Goal: Task Accomplishment & Management: Complete application form

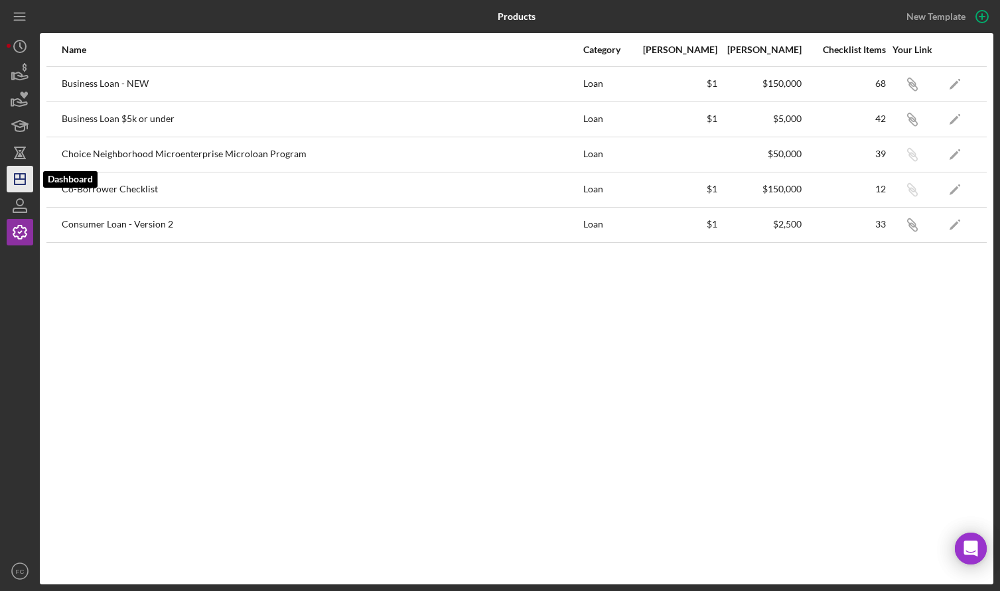
click at [17, 177] on icon "Icon/Dashboard" at bounding box center [19, 178] width 33 height 33
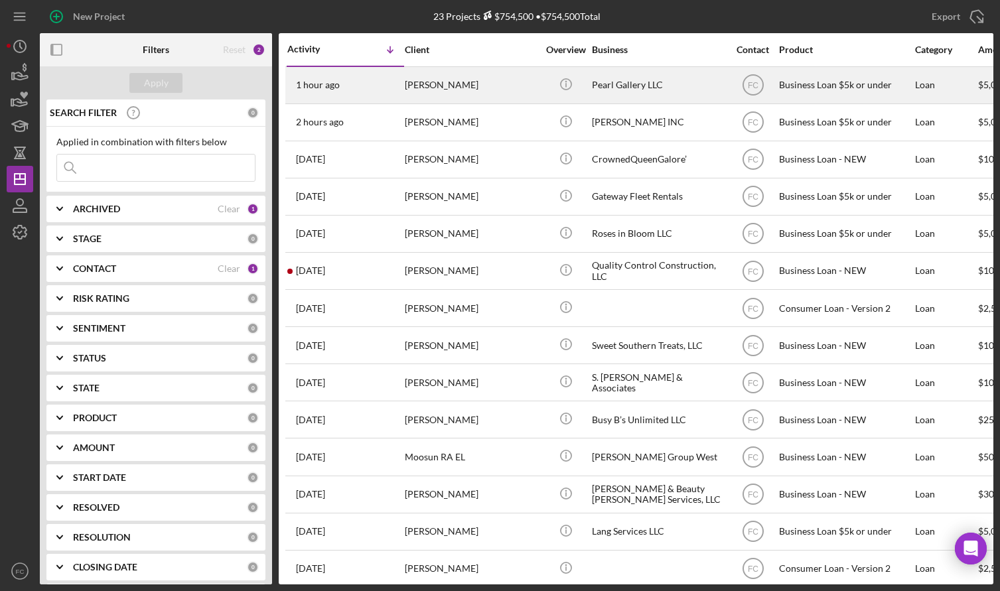
click at [467, 81] on div "[PERSON_NAME]" at bounding box center [471, 85] width 133 height 35
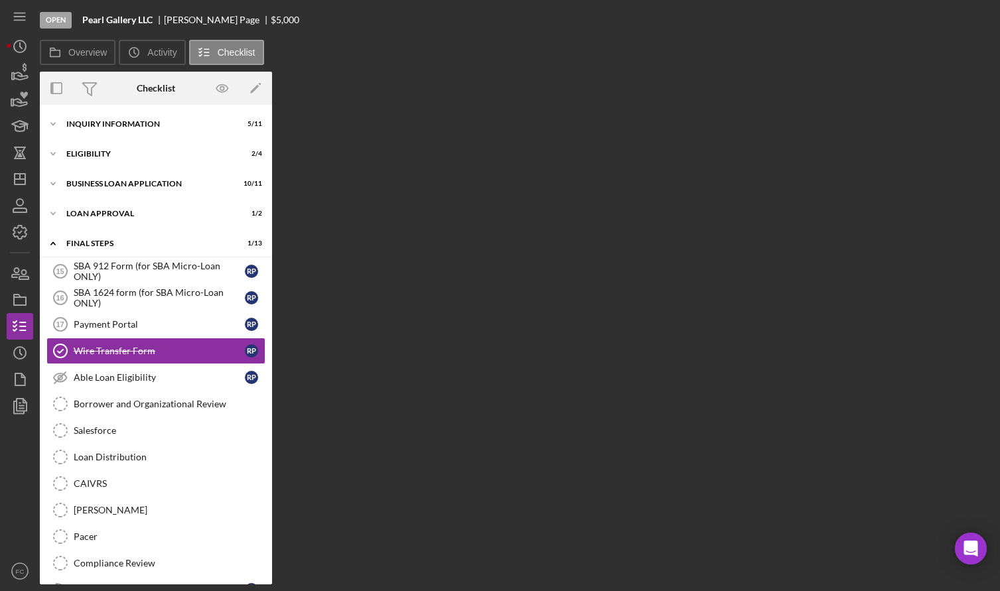
scroll to position [7, 0]
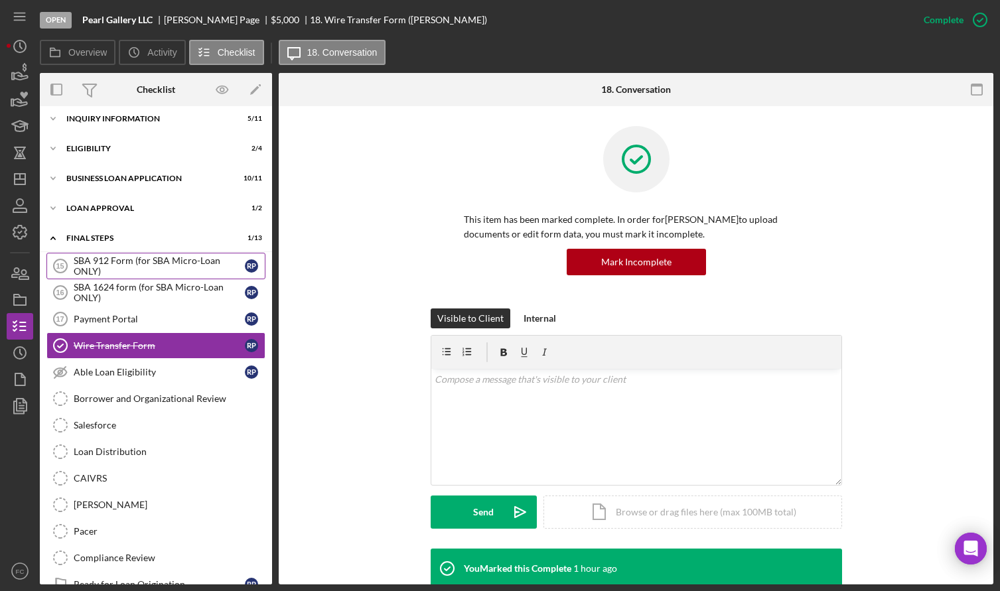
click at [101, 265] on div "SBA 912 Form (for SBA Micro-Loan ONLY)" at bounding box center [159, 265] width 171 height 21
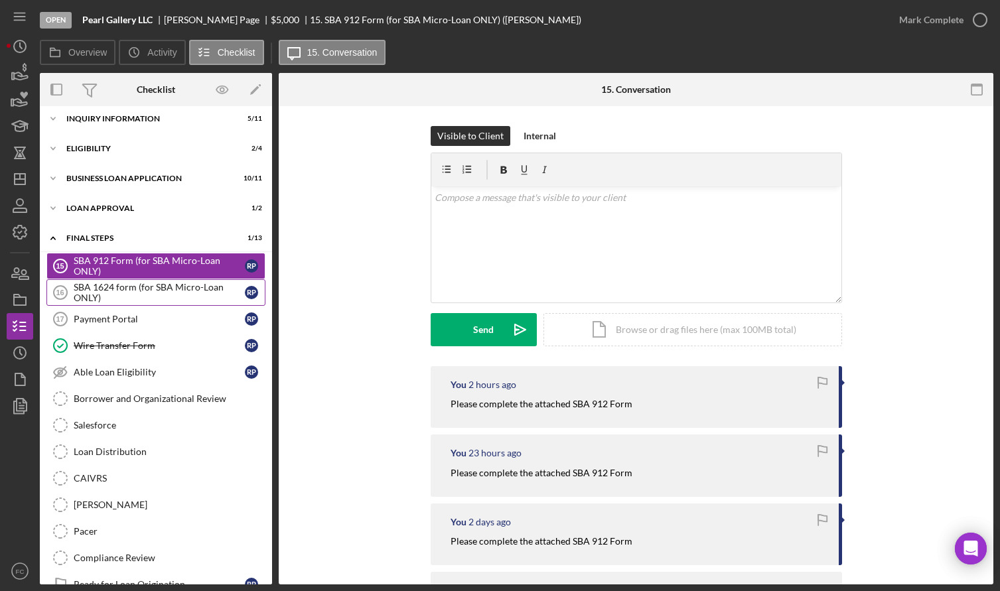
click at [117, 282] on div "SBA 1624 form (for SBA Micro-Loan ONLY)" at bounding box center [159, 292] width 171 height 21
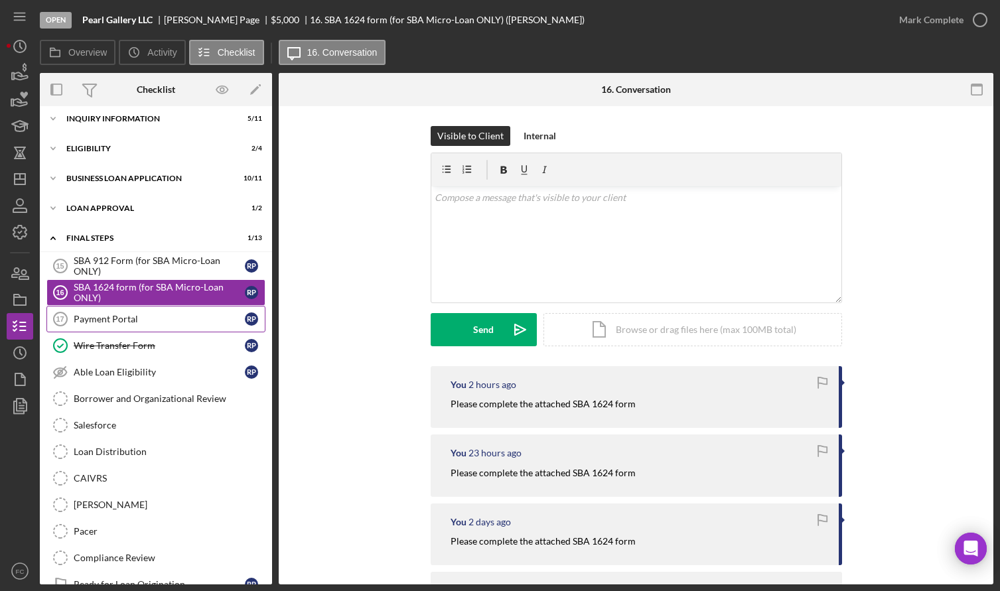
click at [108, 317] on div "Payment Portal" at bounding box center [159, 319] width 171 height 11
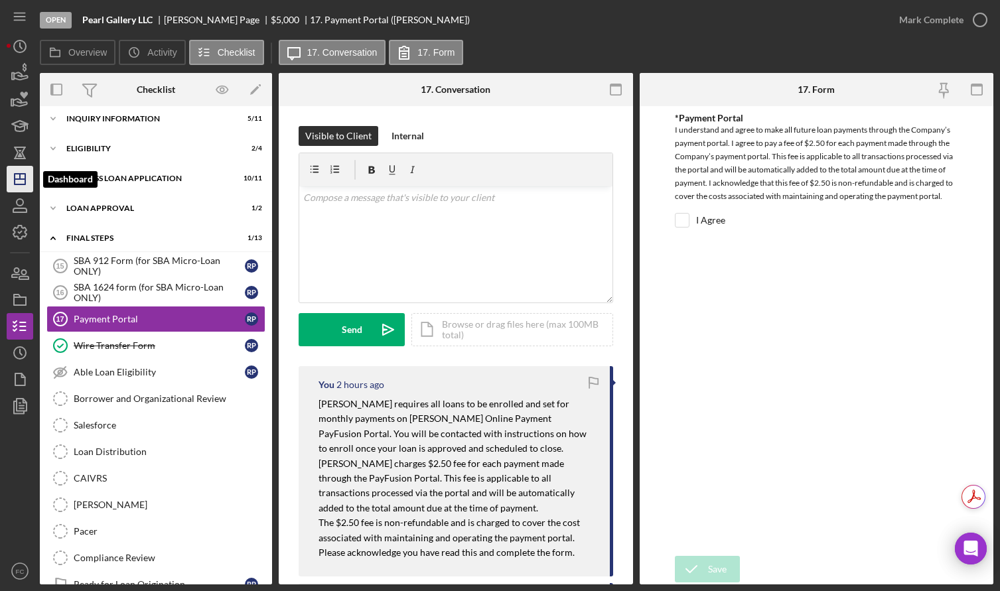
click at [19, 179] on line "button" at bounding box center [20, 179] width 11 height 0
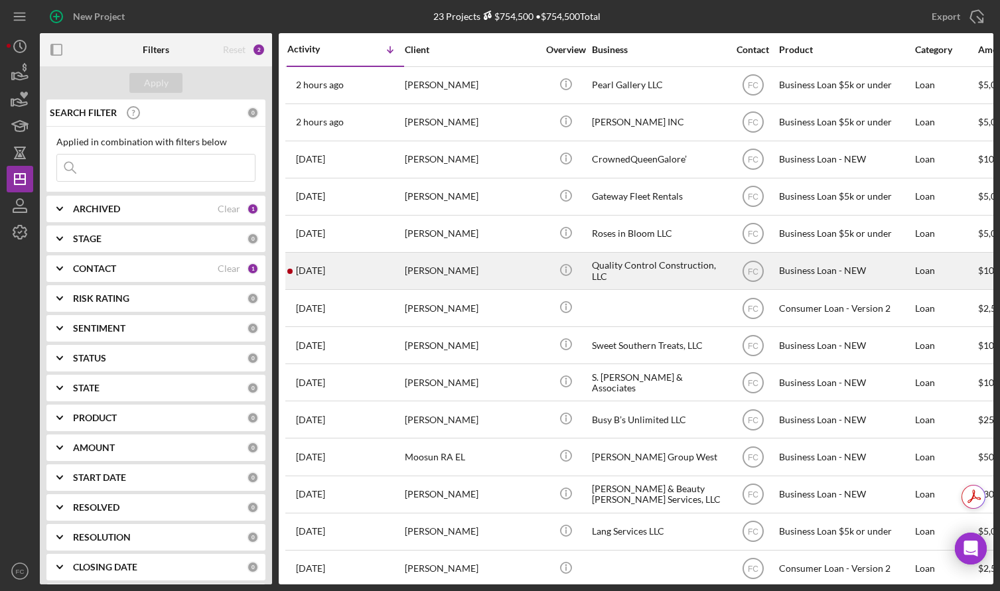
click at [380, 273] on div "6 days ago Douglas Williams" at bounding box center [345, 270] width 116 height 35
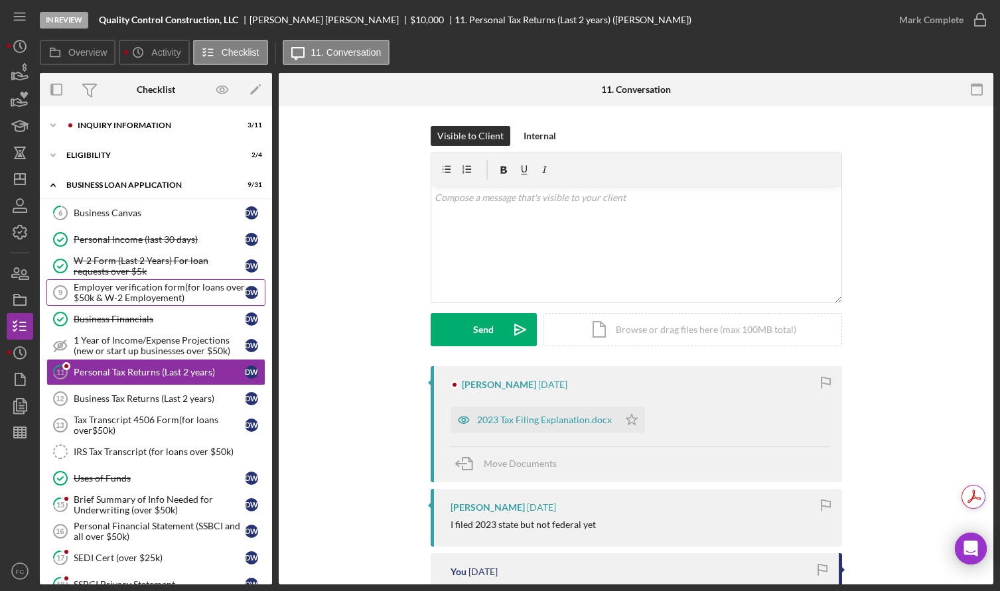
scroll to position [27, 0]
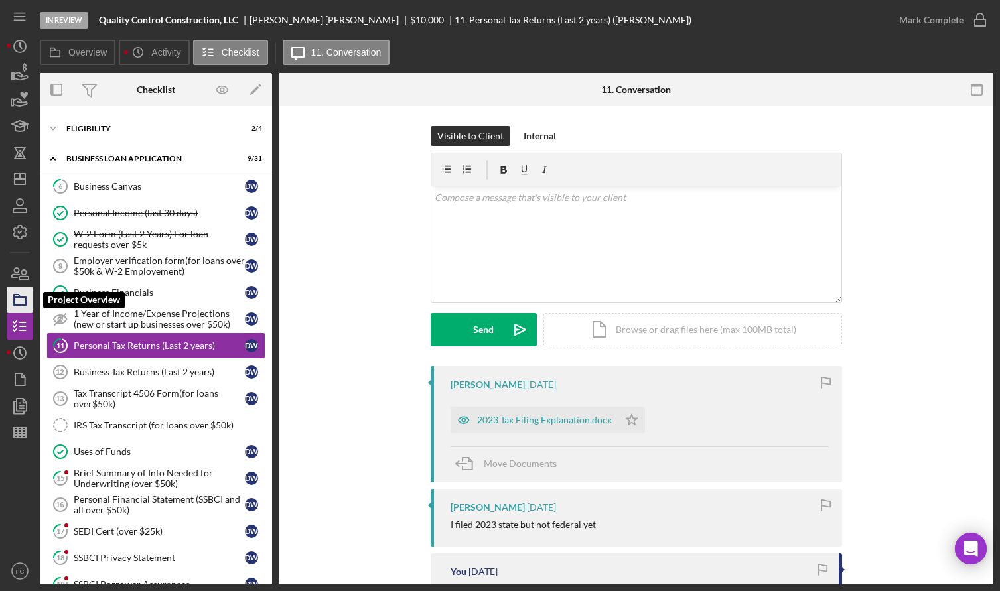
click at [21, 304] on icon "button" at bounding box center [19, 299] width 33 height 33
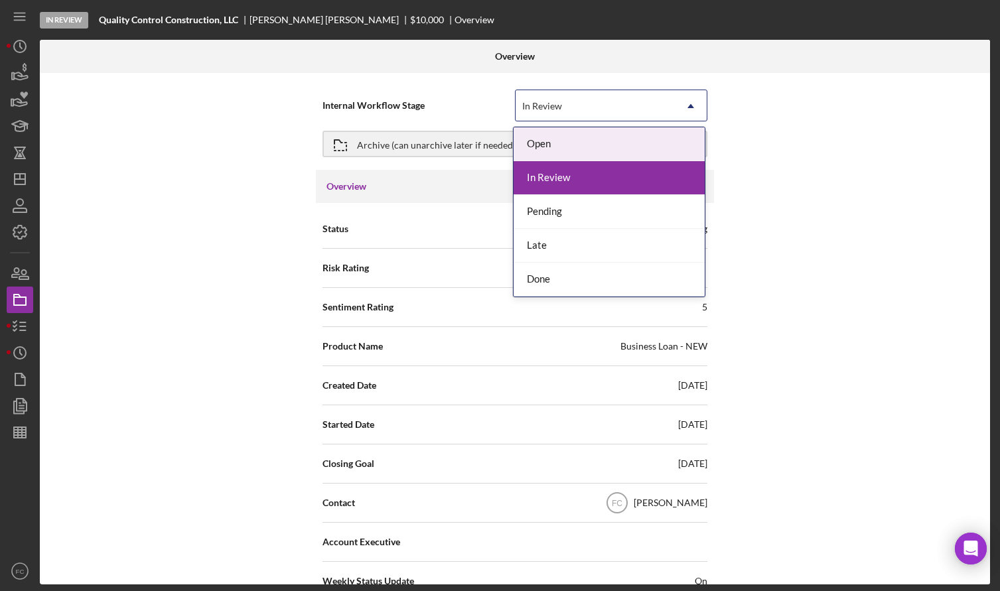
click at [583, 114] on div "In Review" at bounding box center [594, 106] width 159 height 31
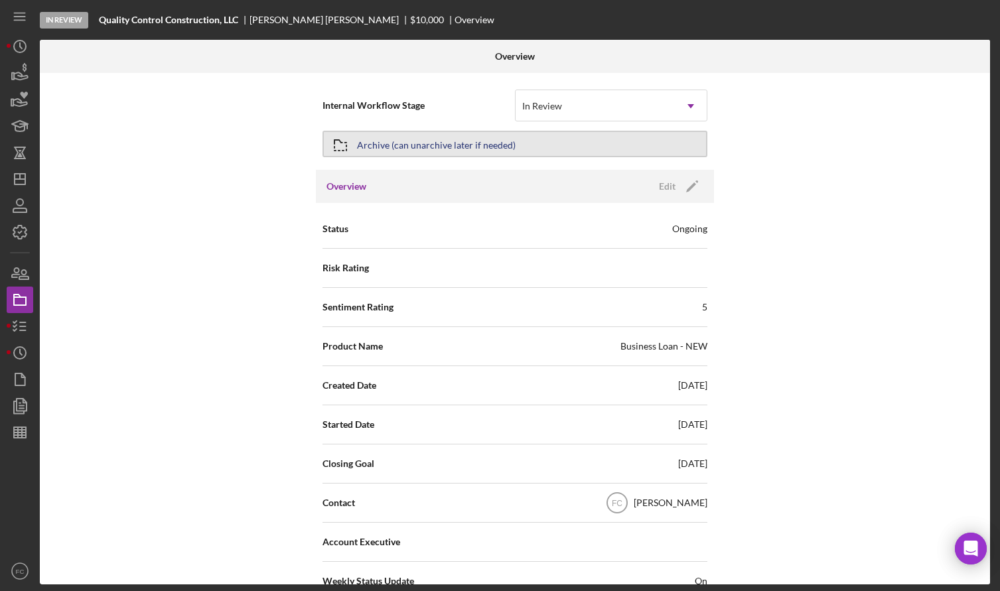
click at [440, 142] on div "Archive (can unarchive later if needed)" at bounding box center [436, 144] width 159 height 24
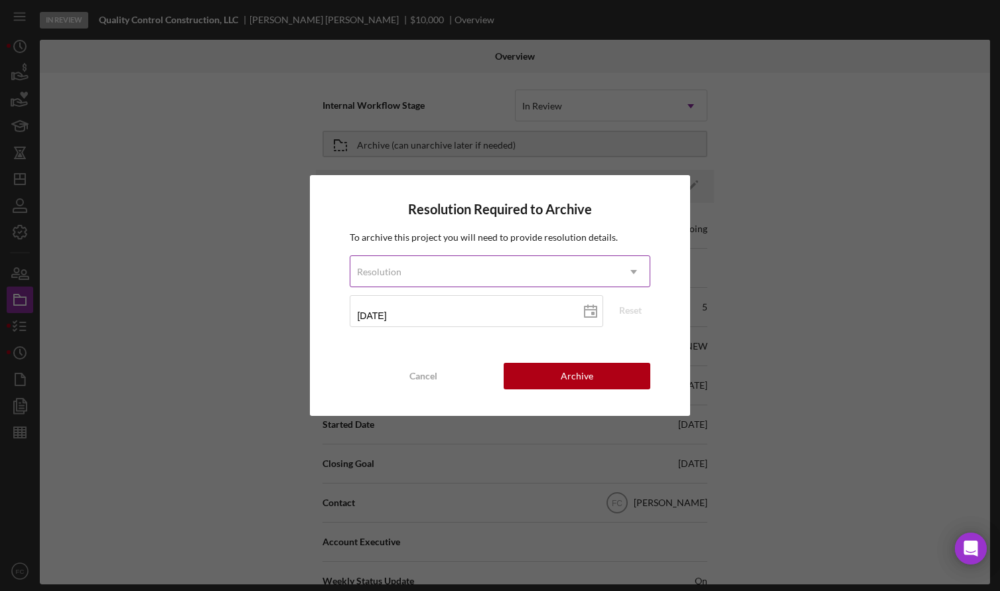
click at [368, 267] on div "Resolution" at bounding box center [379, 272] width 44 height 11
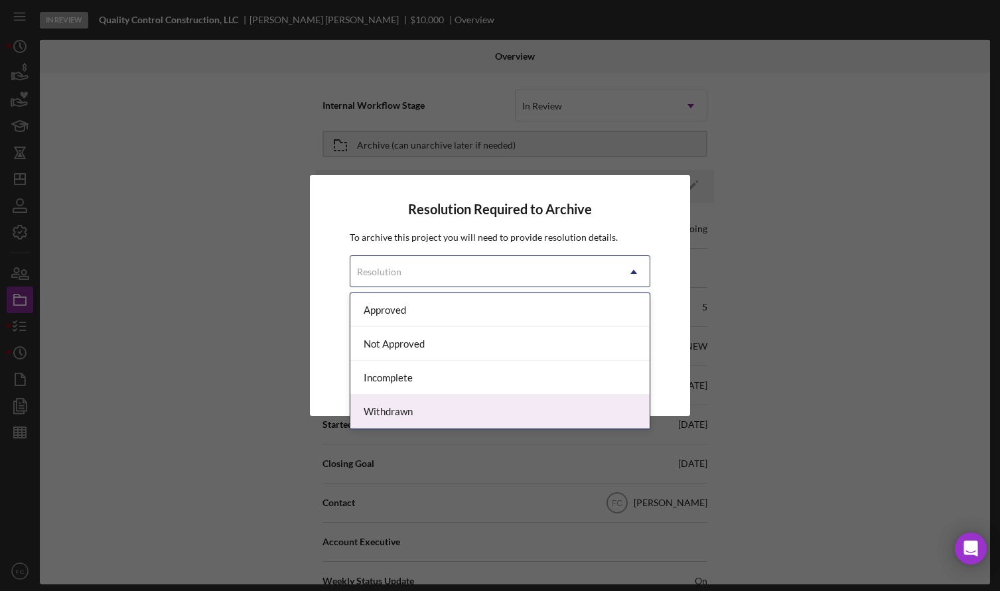
click at [388, 413] on div "Withdrawn" at bounding box center [499, 412] width 298 height 34
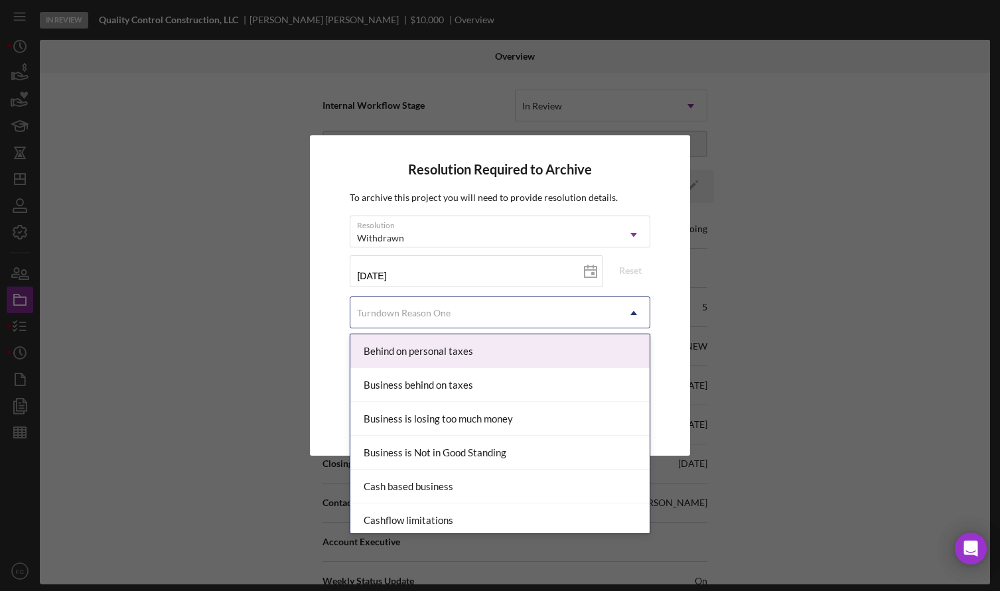
click at [387, 314] on div "Turndown Reason One" at bounding box center [404, 313] width 94 height 11
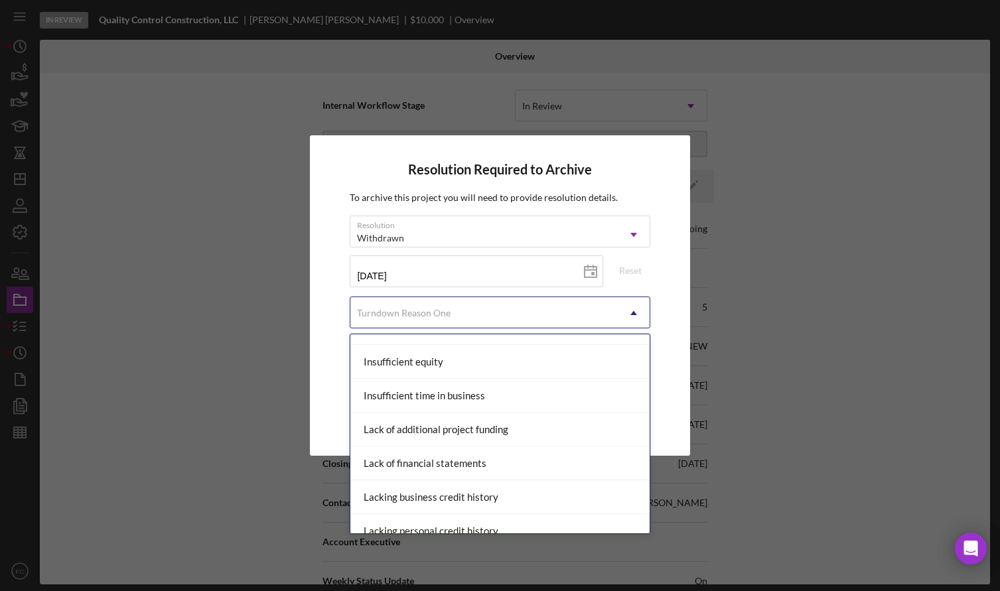
scroll to position [663, 0]
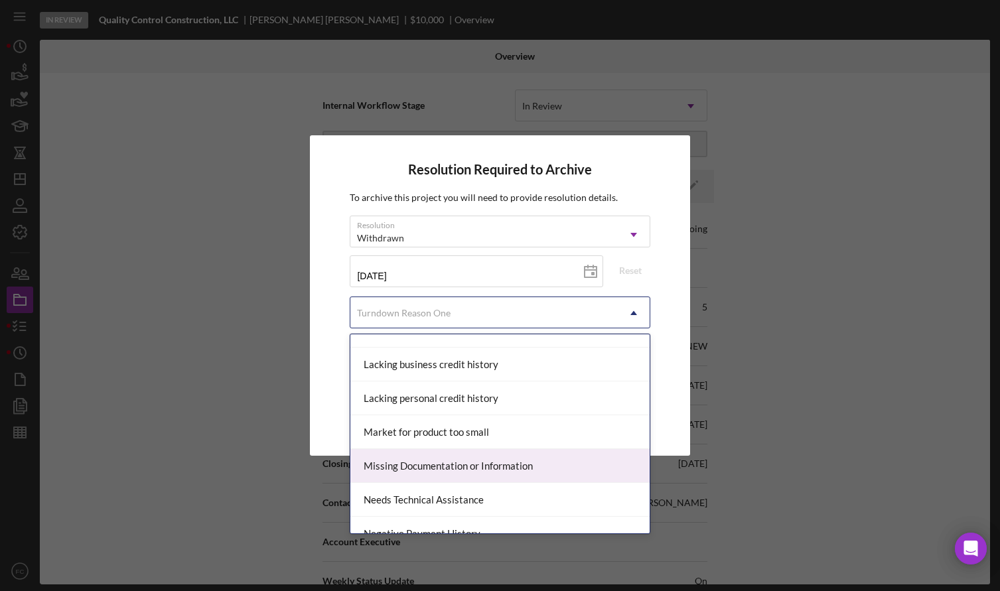
click at [454, 464] on div "Missing Documentation or Information" at bounding box center [499, 466] width 298 height 34
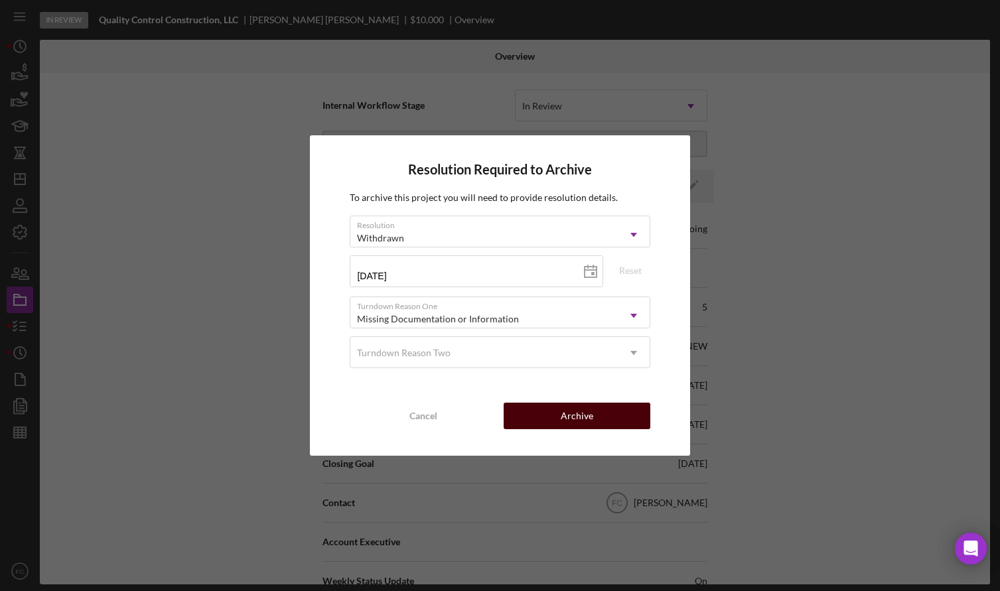
click at [544, 420] on button "Archive" at bounding box center [576, 416] width 147 height 27
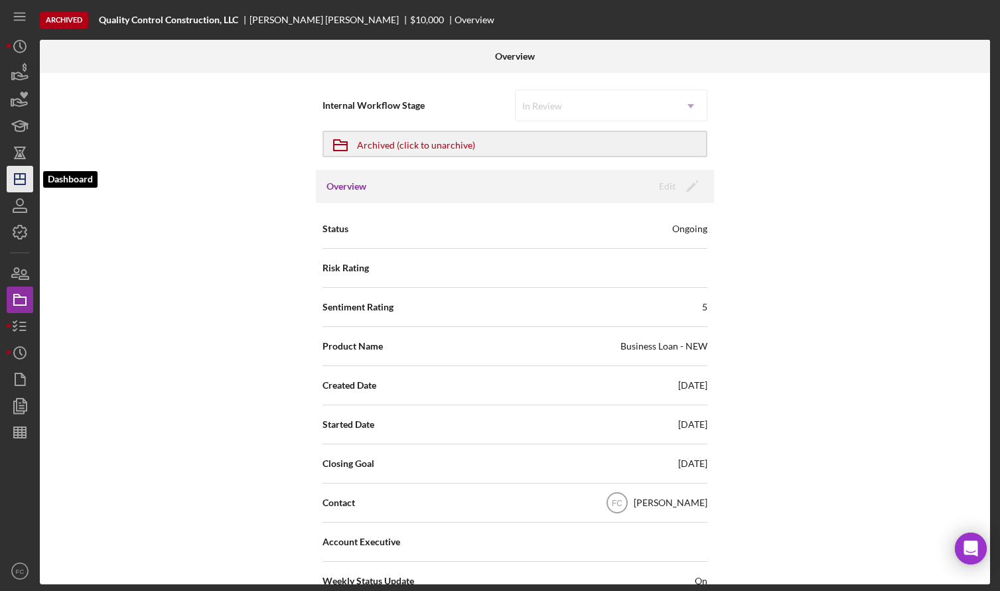
click at [21, 180] on icon "Icon/Dashboard" at bounding box center [19, 178] width 33 height 33
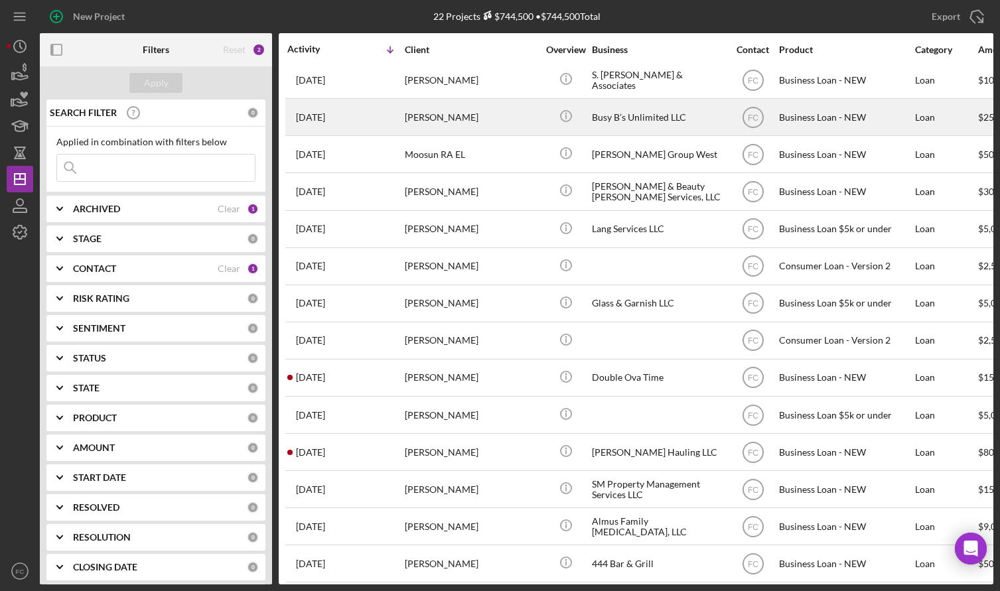
scroll to position [318, 0]
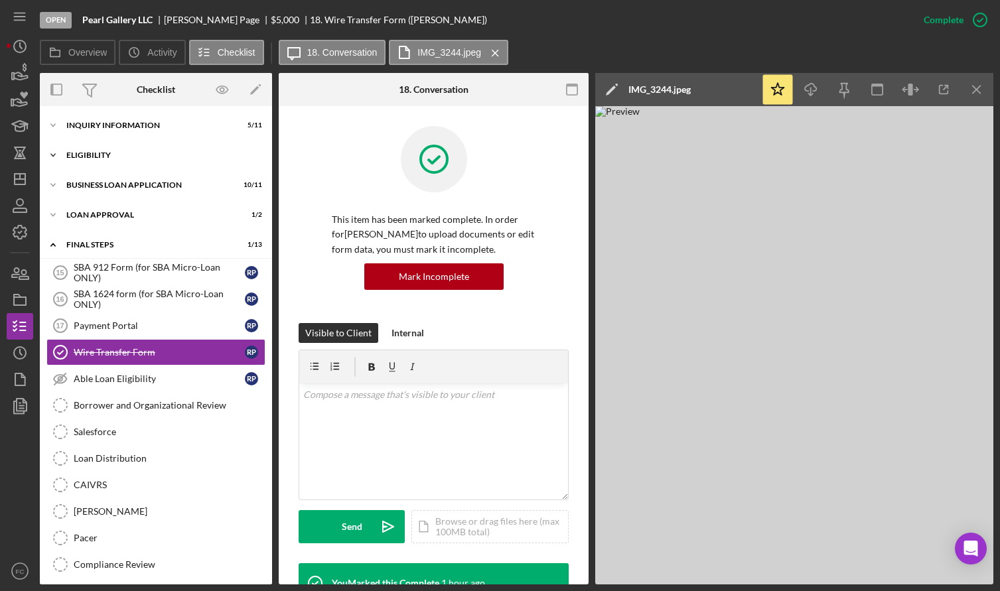
click at [90, 152] on div "Eligibility" at bounding box center [160, 155] width 189 height 8
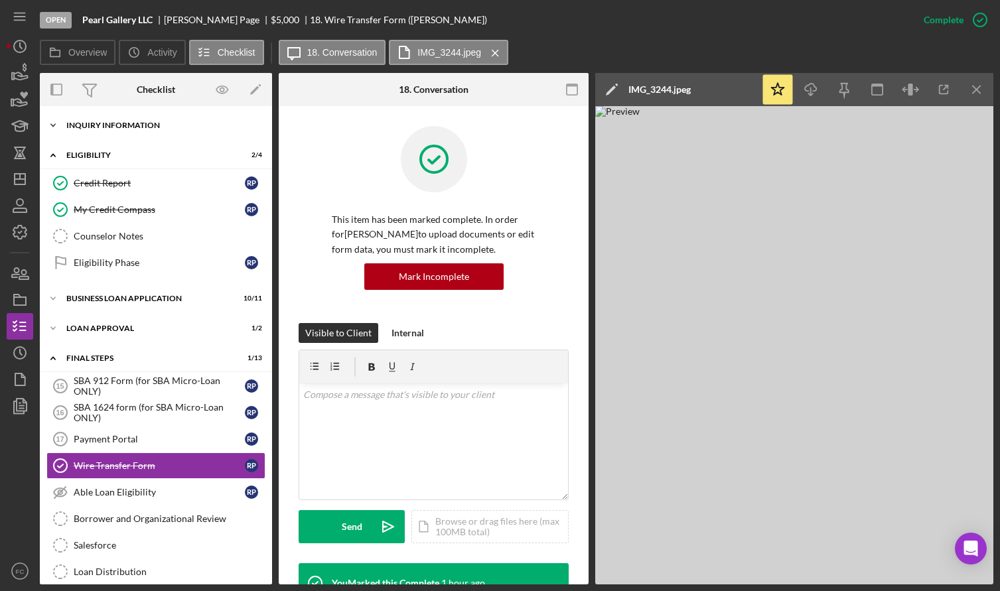
click at [121, 129] on div "Icon/Expander INQUIRY INFORMATION 5 / 11" at bounding box center [156, 125] width 232 height 27
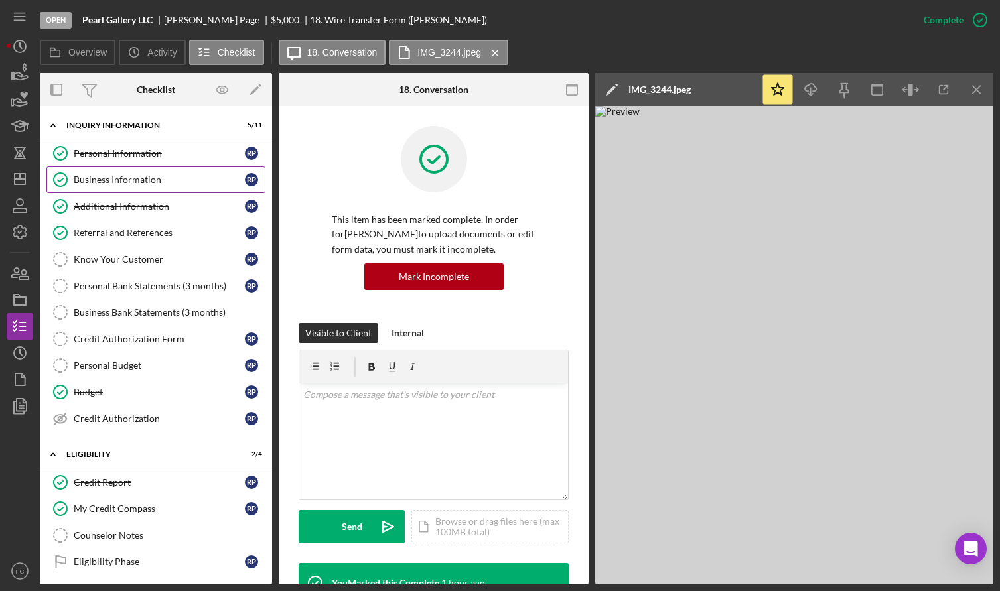
click at [115, 175] on div "Business Information" at bounding box center [159, 179] width 171 height 11
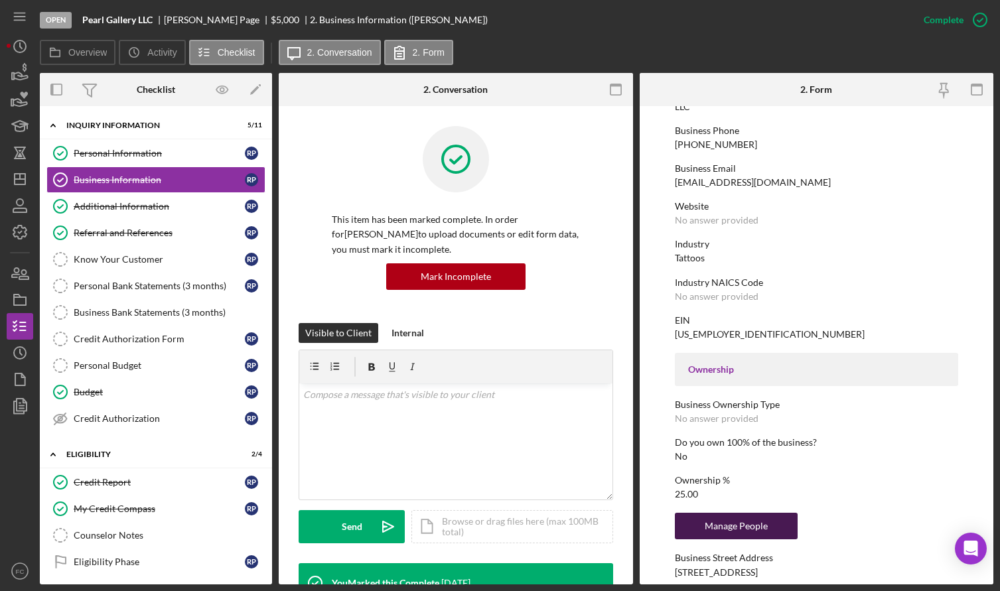
scroll to position [332, 0]
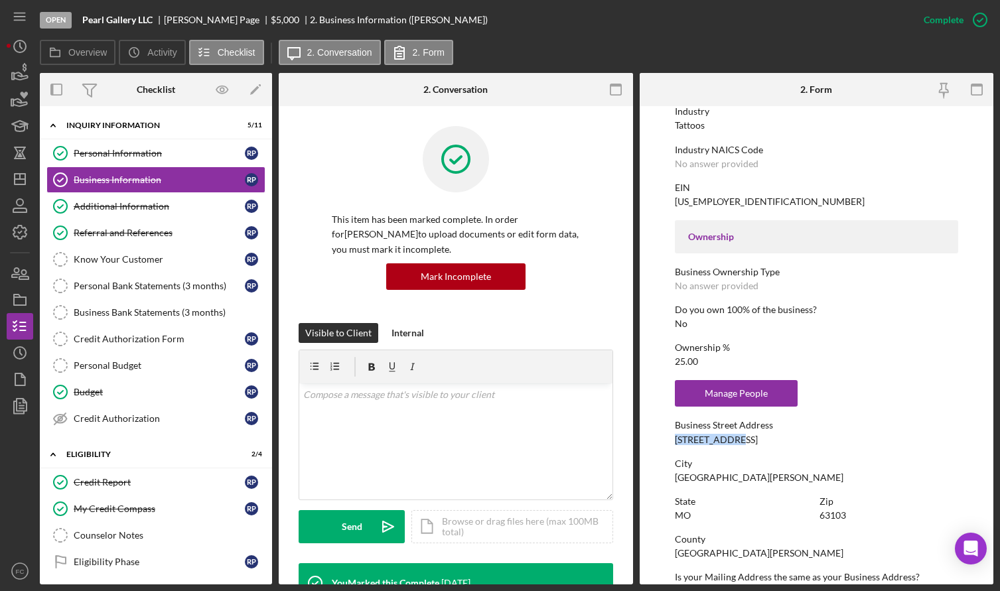
drag, startPoint x: 672, startPoint y: 441, endPoint x: 732, endPoint y: 439, distance: 60.4
click at [732, 439] on form "To edit this form you must mark this item incomplete Business Name Pearl Galler…" at bounding box center [816, 345] width 354 height 478
copy div "[STREET_ADDRESS]"
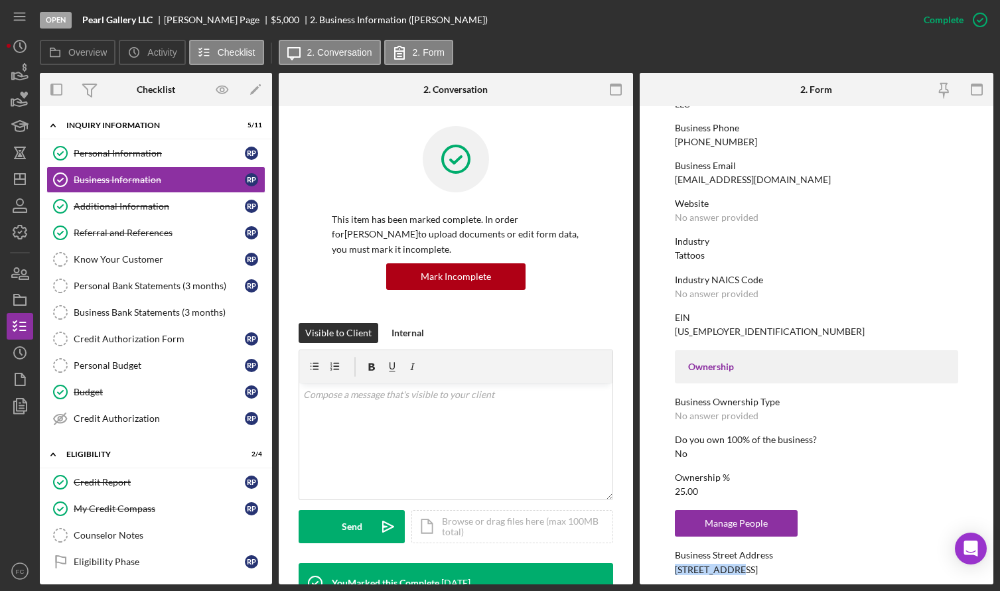
scroll to position [135, 0]
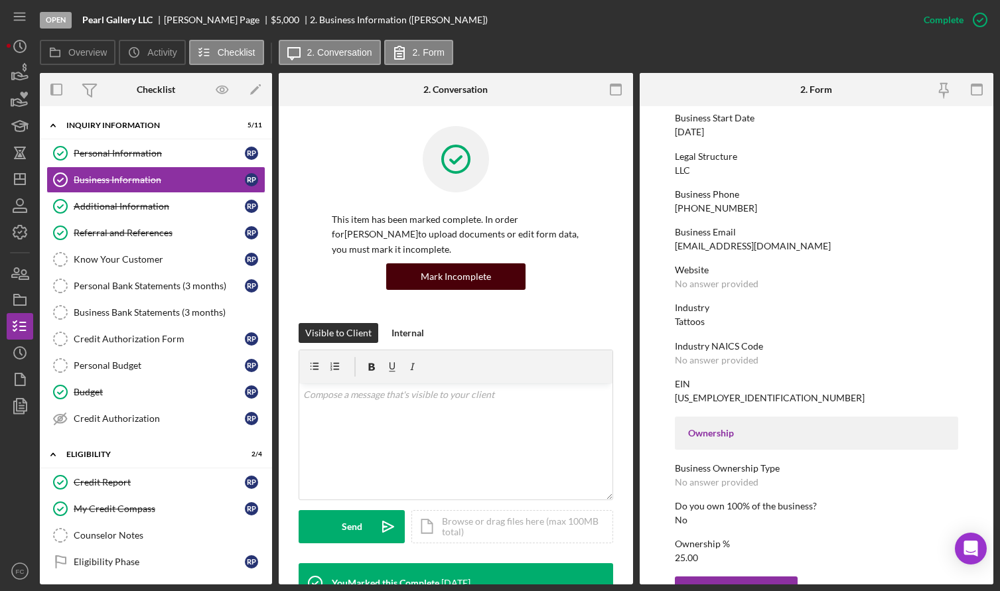
click at [460, 281] on div "Mark Incomplete" at bounding box center [456, 276] width 70 height 27
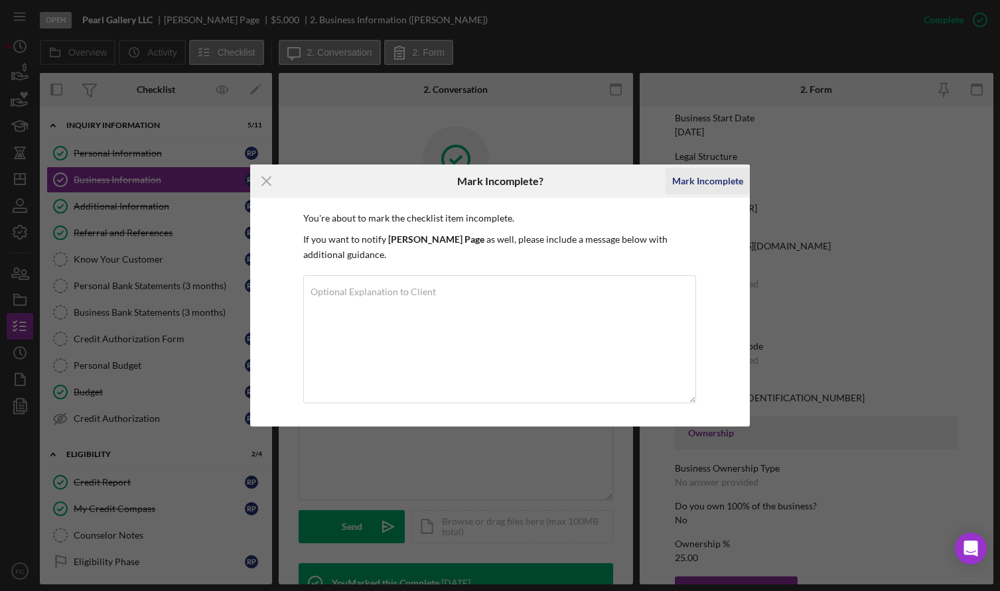
click at [708, 184] on div "Mark Incomplete" at bounding box center [707, 181] width 71 height 27
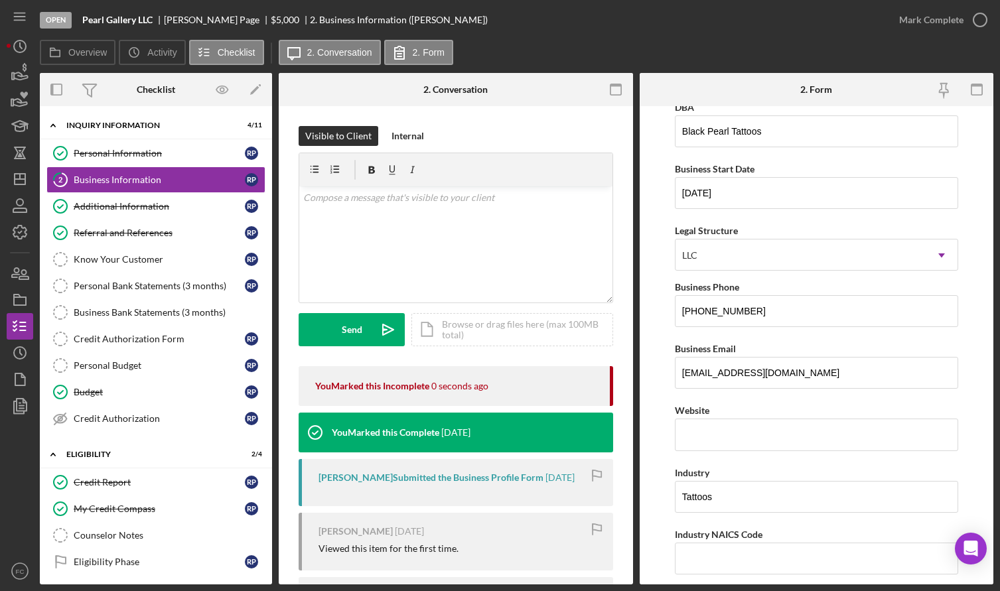
scroll to position [308, 0]
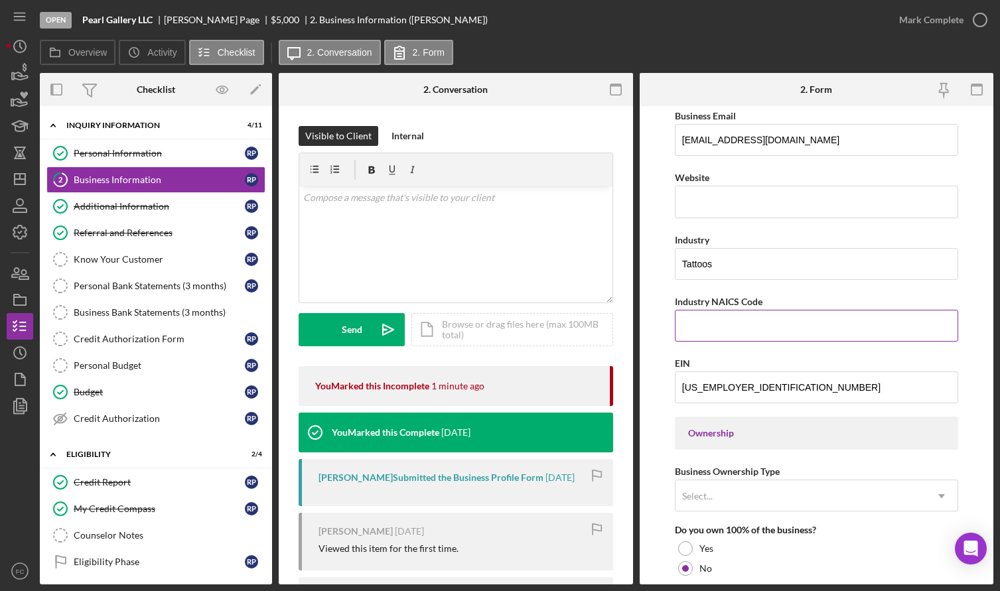
click at [706, 333] on input "Industry NAICS Code" at bounding box center [816, 326] width 283 height 32
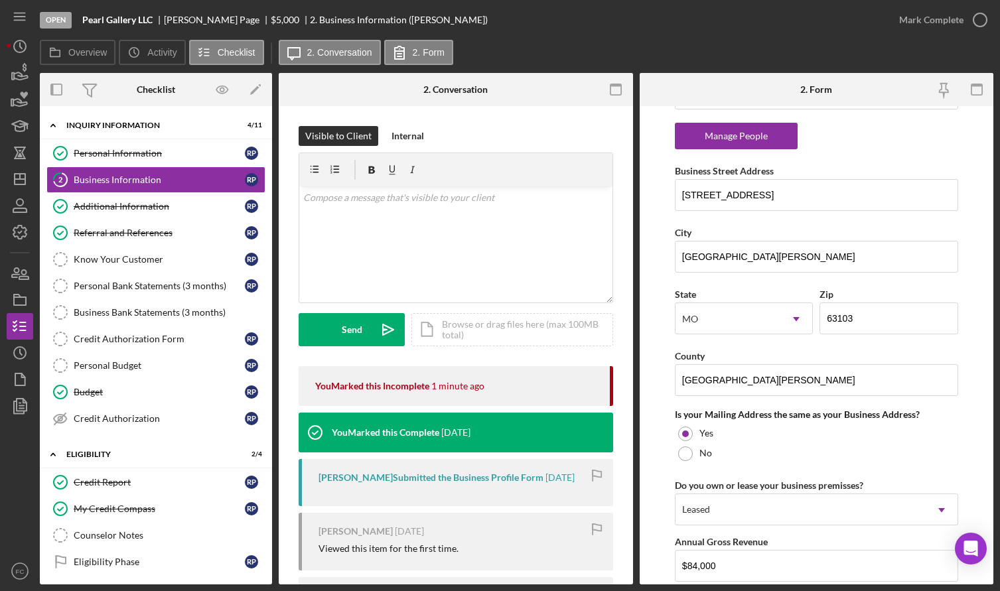
scroll to position [1096, 0]
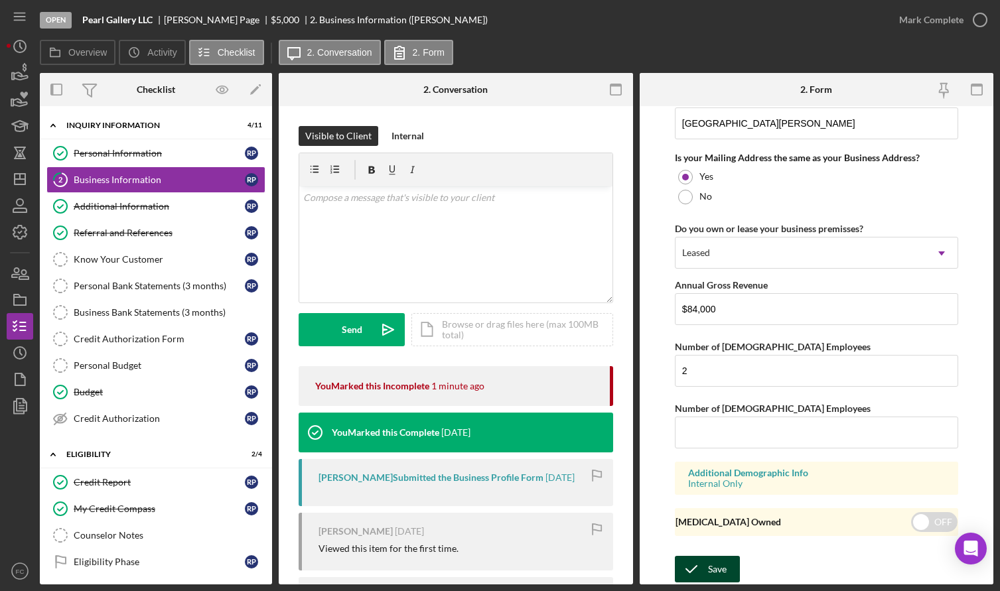
type input "812199"
click at [704, 571] on icon "submit" at bounding box center [691, 568] width 33 height 33
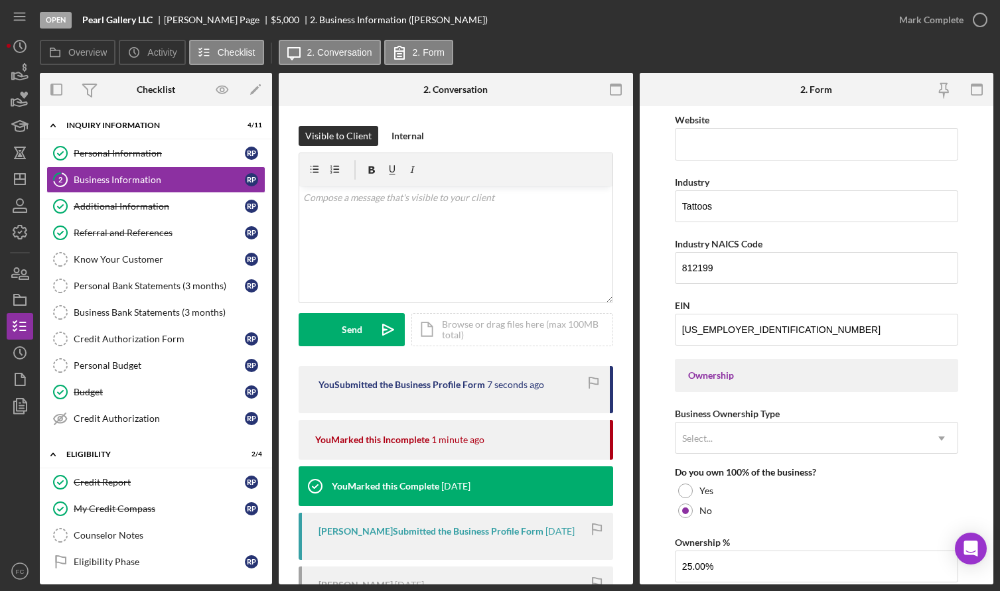
scroll to position [233, 0]
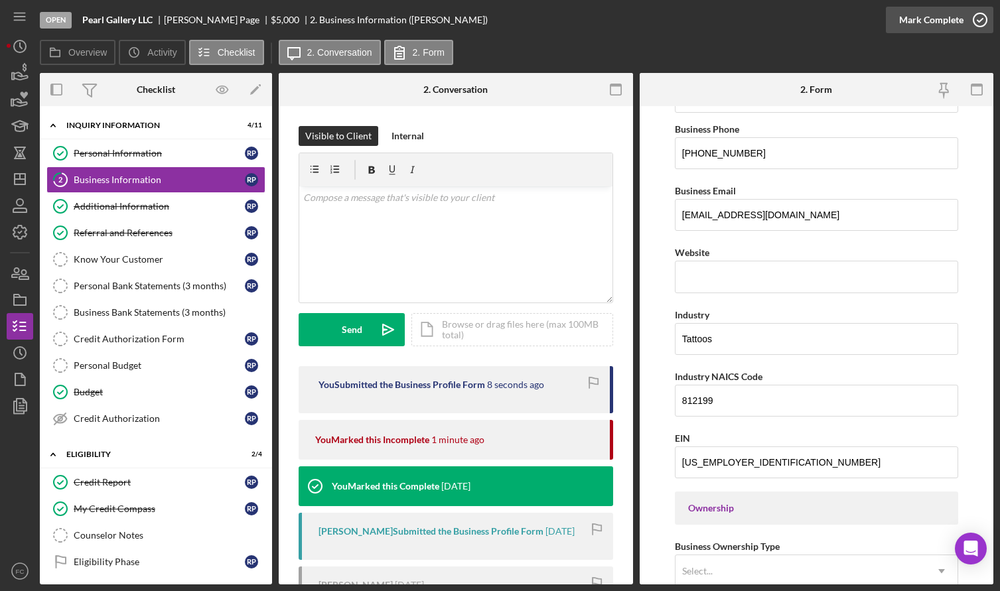
click at [982, 21] on icon "button" at bounding box center [979, 19] width 33 height 33
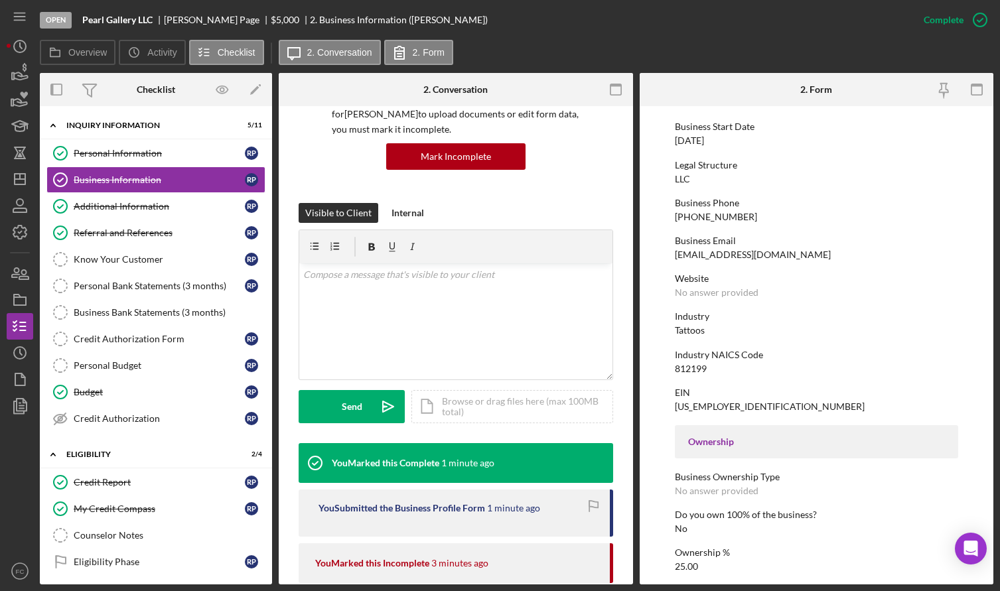
scroll to position [0, 0]
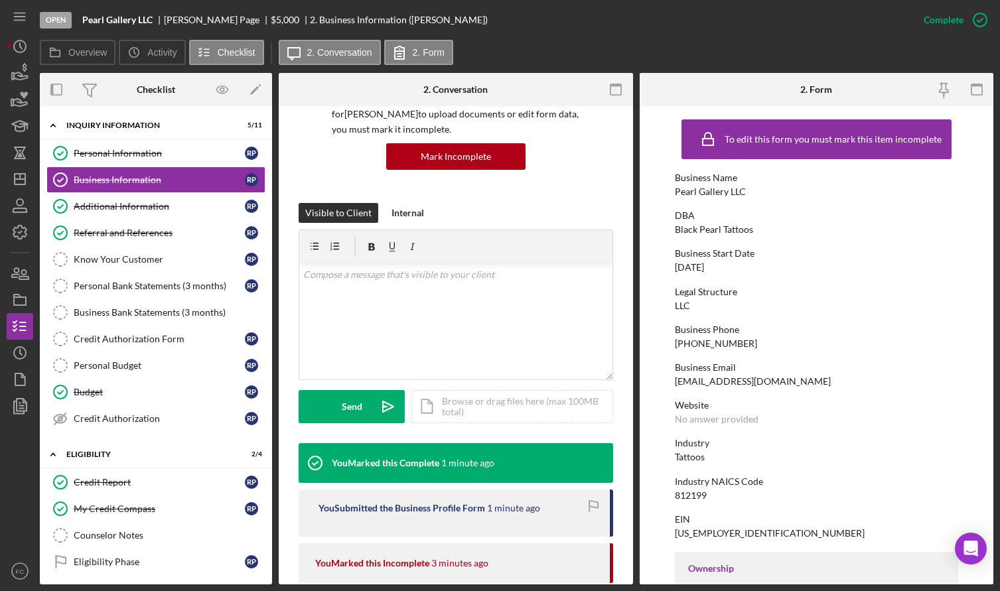
drag, startPoint x: 673, startPoint y: 269, endPoint x: 726, endPoint y: 267, distance: 53.1
click at [726, 267] on form "To edit this form you must mark this item incomplete Business Name Pearl Galler…" at bounding box center [816, 345] width 354 height 478
copy div "[DATE]"
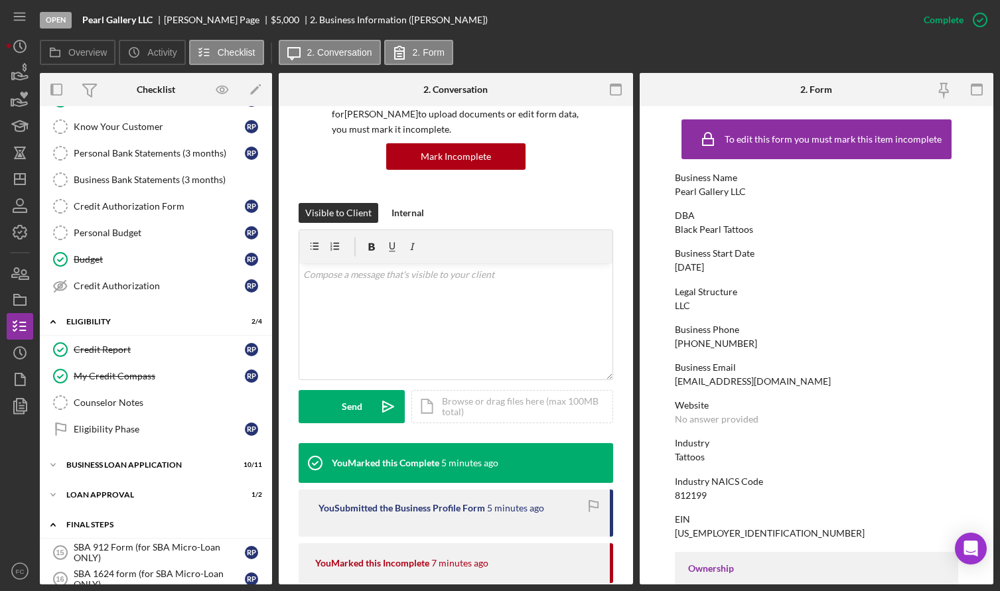
scroll to position [265, 0]
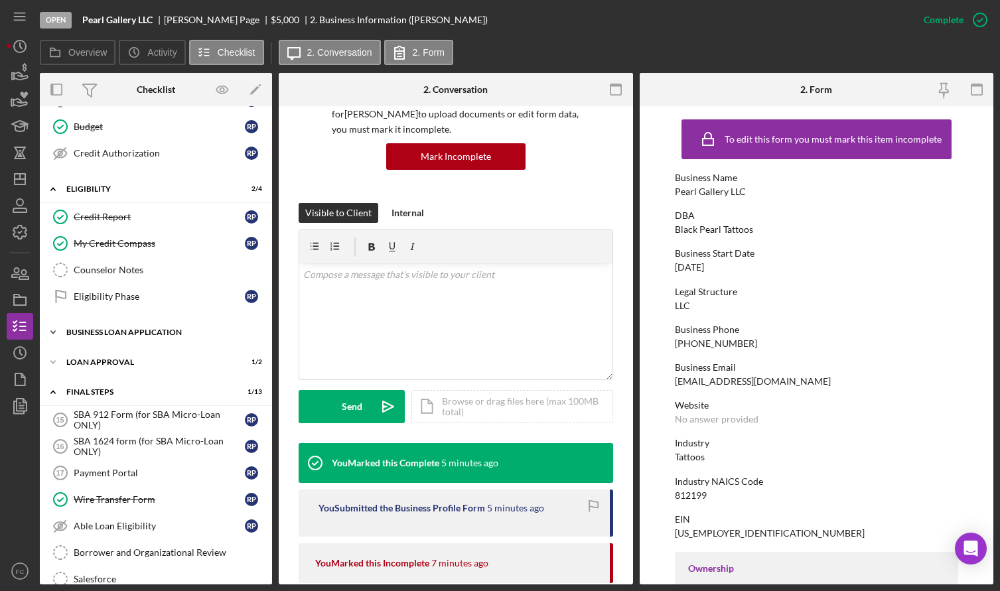
click at [98, 335] on div "BUSINESS LOAN APPLICATION" at bounding box center [160, 332] width 189 height 8
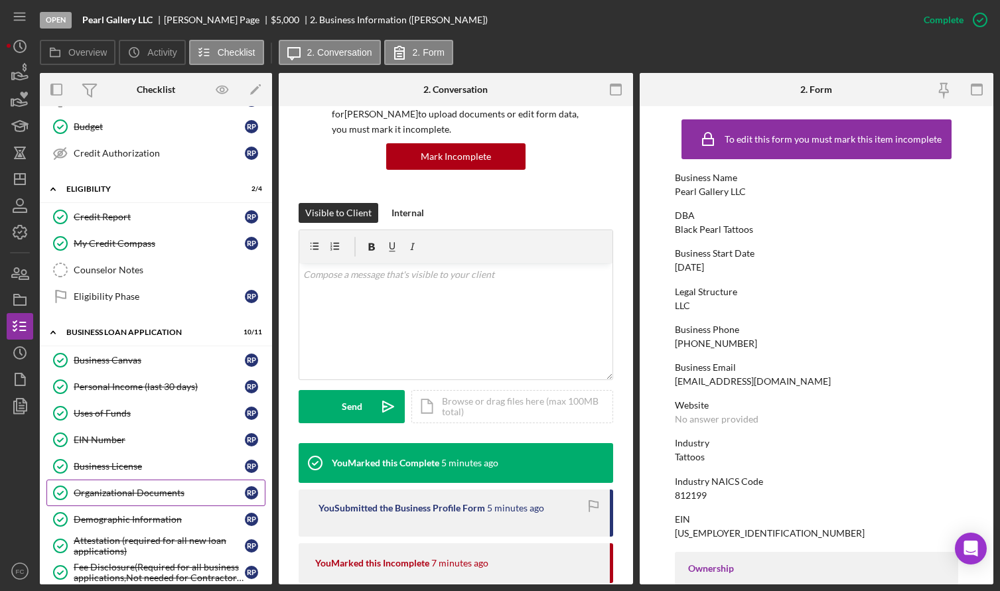
scroll to position [398, 0]
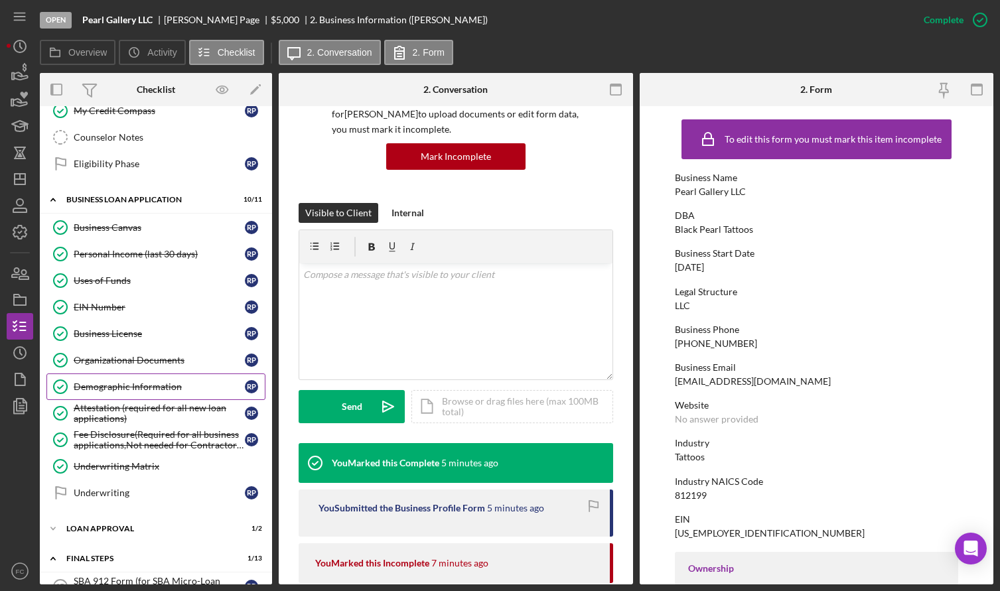
click at [120, 390] on div "Demographic Information" at bounding box center [159, 386] width 171 height 11
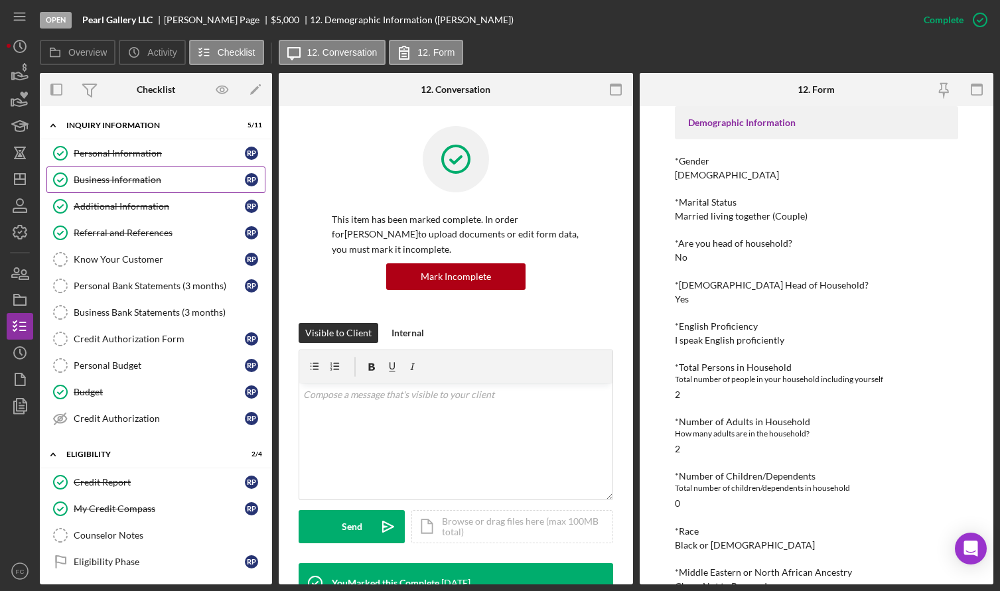
click at [137, 178] on div "Business Information" at bounding box center [159, 179] width 171 height 11
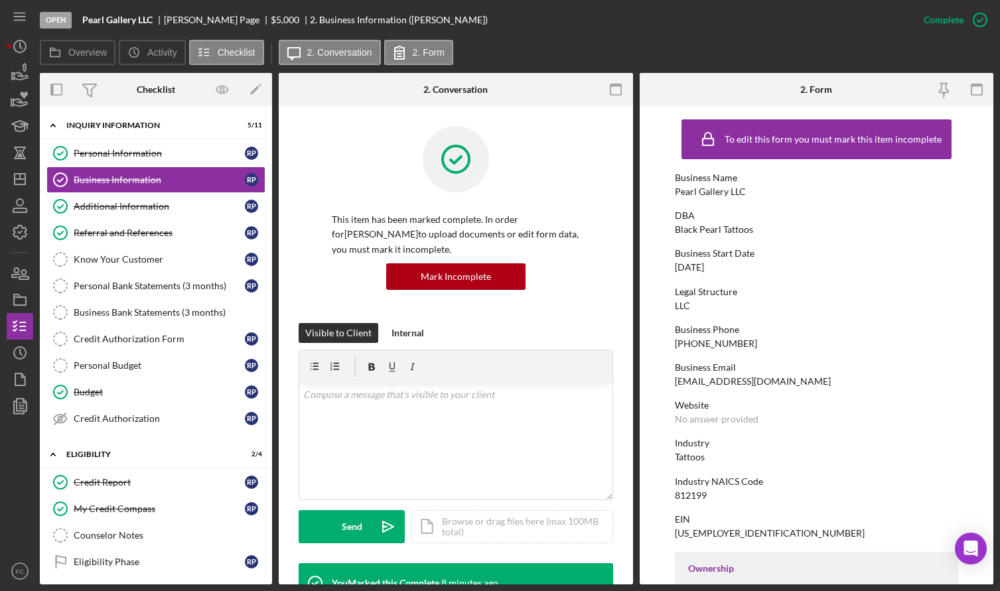
scroll to position [66, 0]
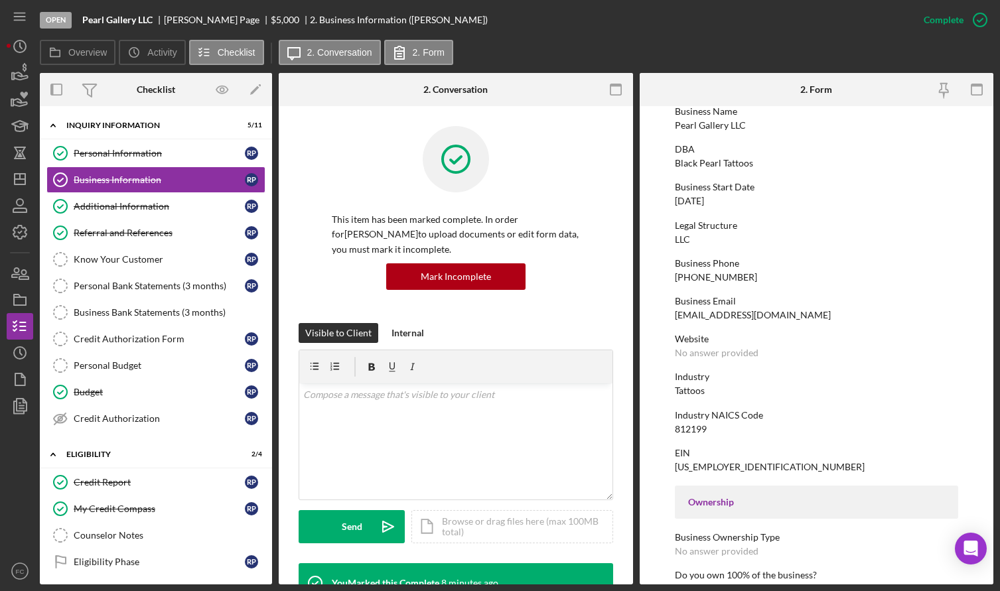
drag, startPoint x: 676, startPoint y: 196, endPoint x: 734, endPoint y: 194, distance: 57.8
click at [734, 194] on form "To edit this form you must mark this item incomplete Business Name Pearl Galler…" at bounding box center [816, 345] width 354 height 478
click at [103, 228] on div "Referral and References" at bounding box center [159, 232] width 171 height 11
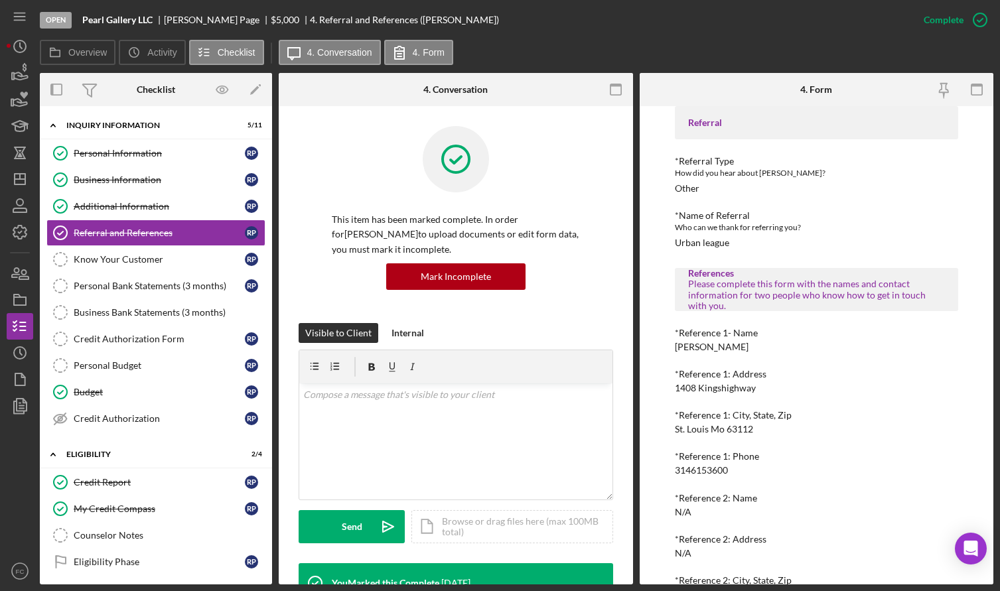
scroll to position [133, 0]
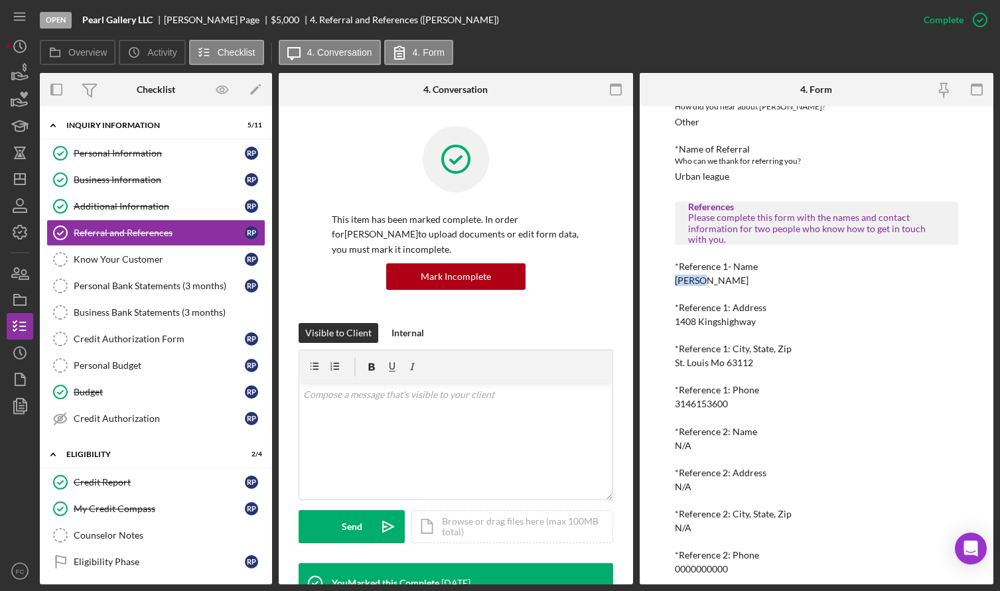
drag, startPoint x: 672, startPoint y: 283, endPoint x: 714, endPoint y: 284, distance: 42.5
click at [714, 284] on div "To edit this form you must mark this item incomplete Referral *Referral Type Ho…" at bounding box center [816, 345] width 354 height 478
copy div "[PERSON_NAME]"
drag, startPoint x: 671, startPoint y: 402, endPoint x: 741, endPoint y: 405, distance: 69.7
click at [741, 405] on div "To edit this form you must mark this item incomplete Referral *Referral Type Ho…" at bounding box center [816, 345] width 354 height 478
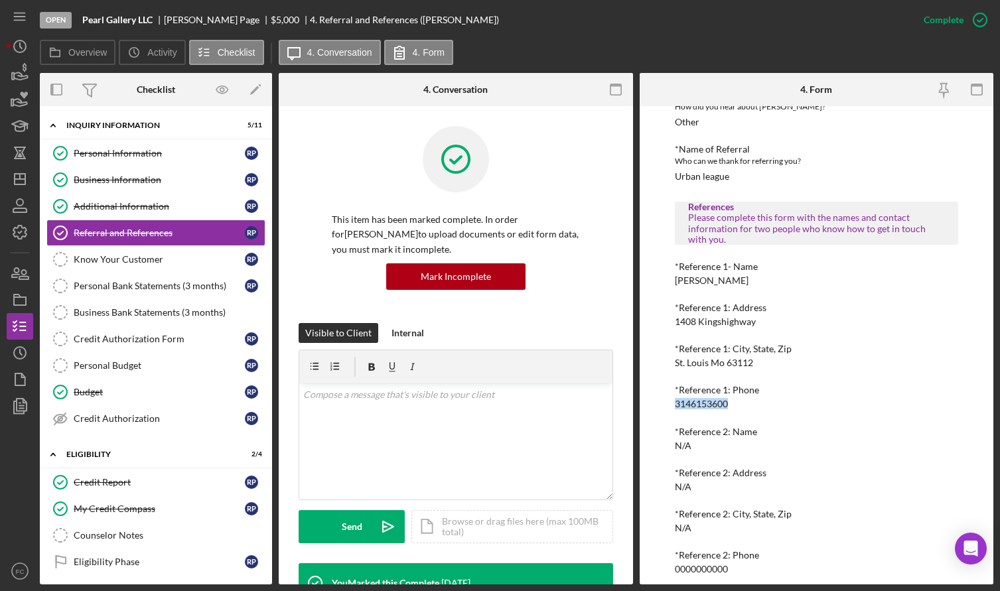
copy div "3146153600"
click at [465, 273] on div "Mark Incomplete" at bounding box center [456, 276] width 70 height 27
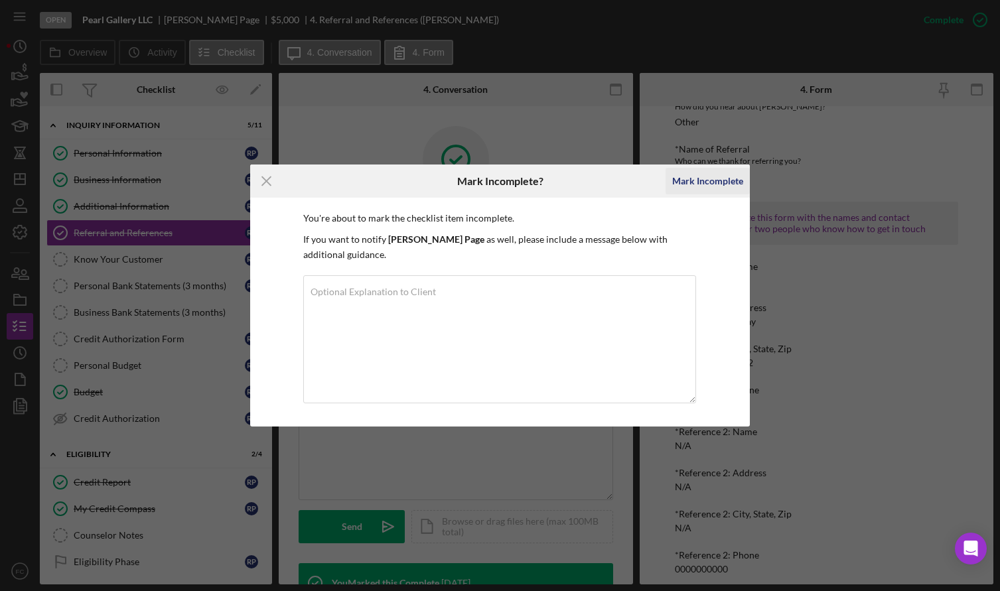
click at [700, 179] on div "Mark Incomplete" at bounding box center [707, 181] width 71 height 27
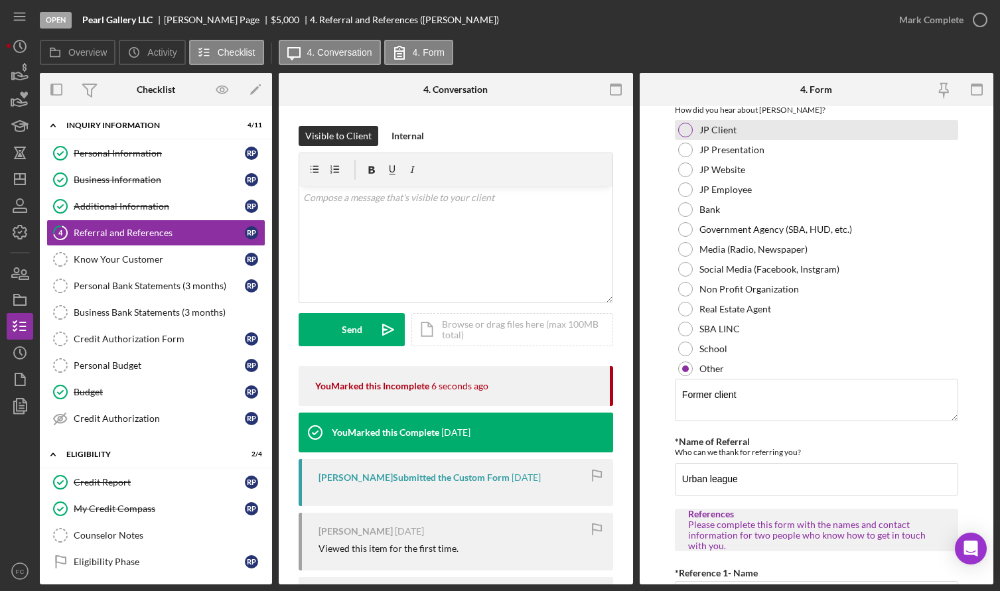
scroll to position [0, 0]
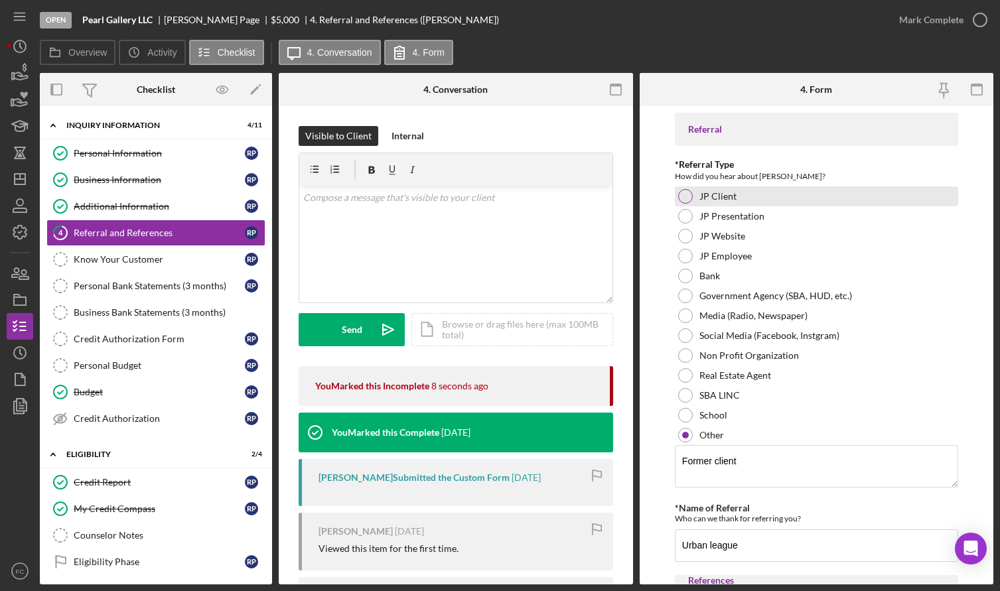
click at [683, 190] on div at bounding box center [685, 196] width 15 height 15
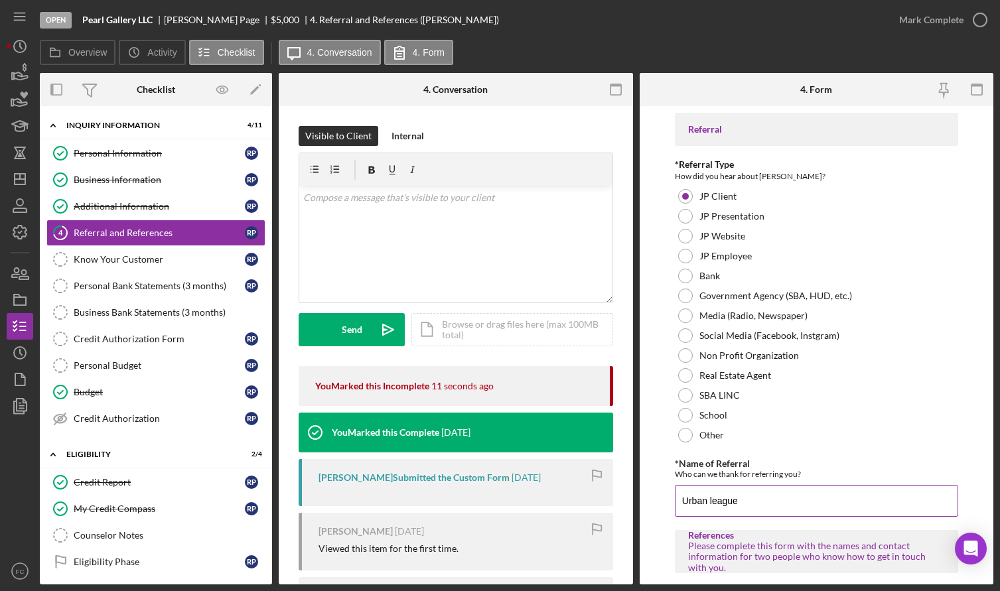
scroll to position [66, 0]
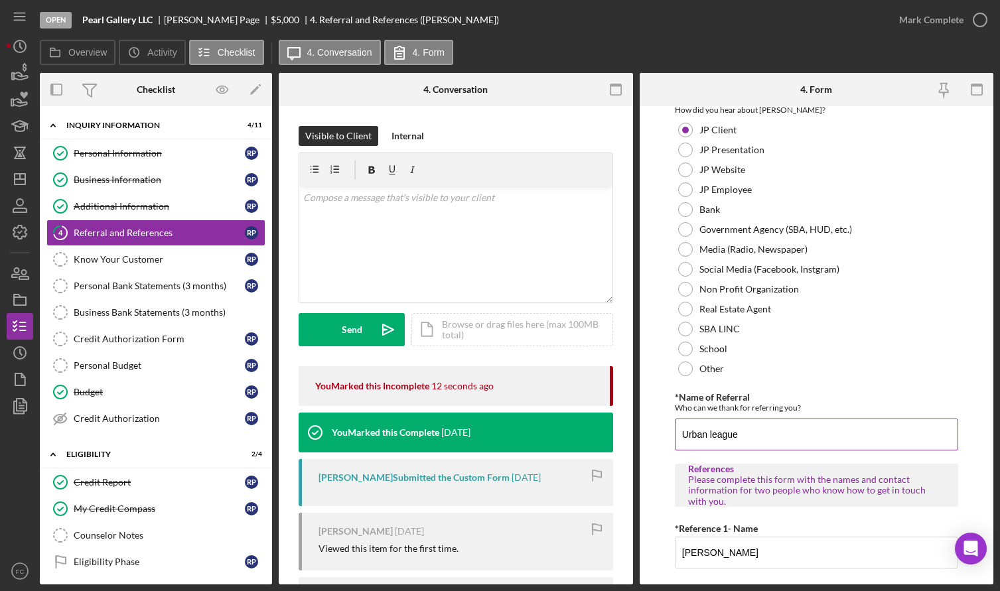
click at [750, 434] on input "Urban league" at bounding box center [816, 435] width 283 height 32
type input "U"
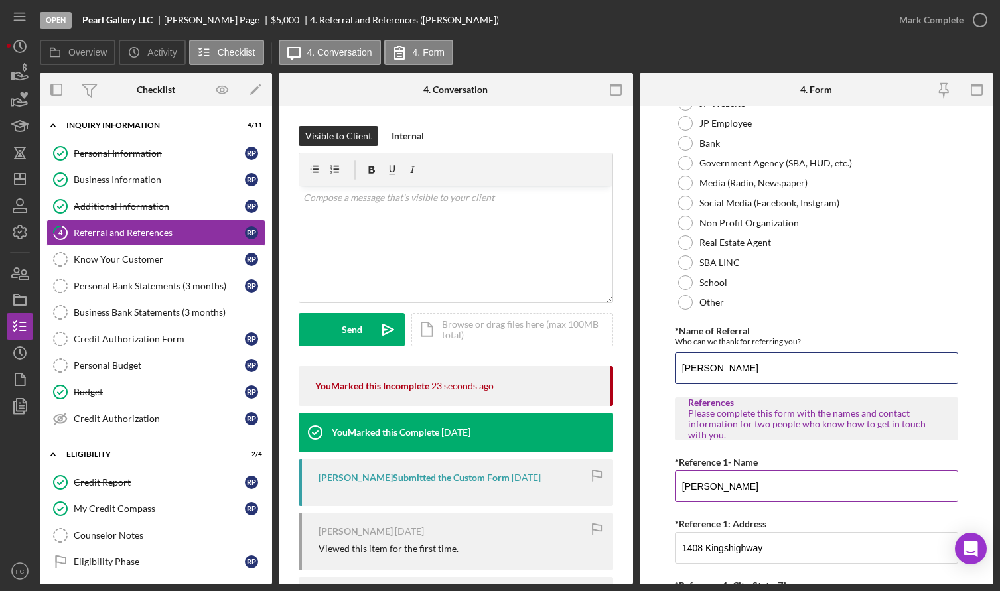
type input "[PERSON_NAME]"
drag, startPoint x: 738, startPoint y: 474, endPoint x: 738, endPoint y: 484, distance: 10.6
click at [738, 476] on input "[PERSON_NAME]" at bounding box center [816, 486] width 283 height 32
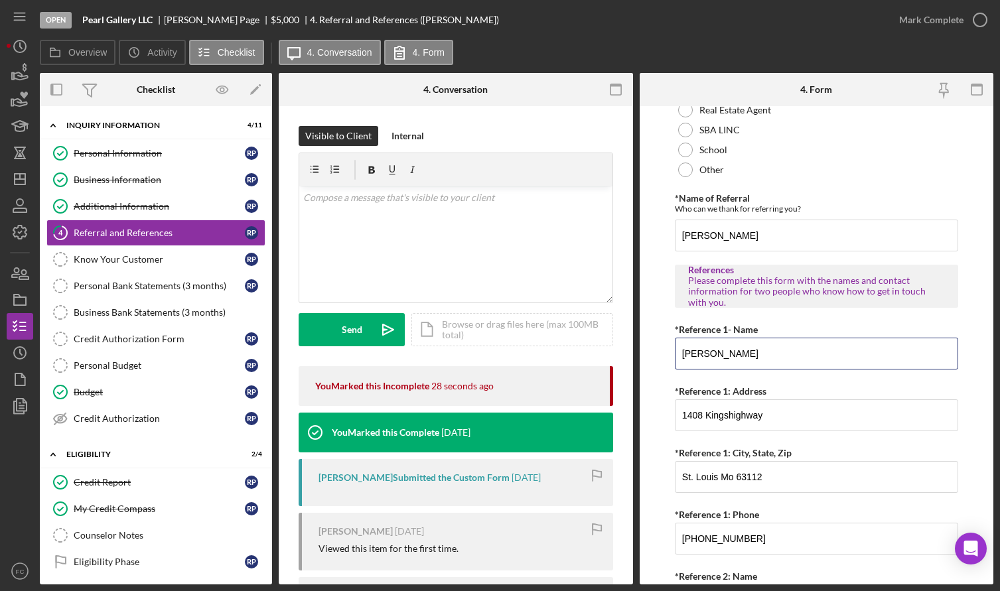
scroll to position [332, 0]
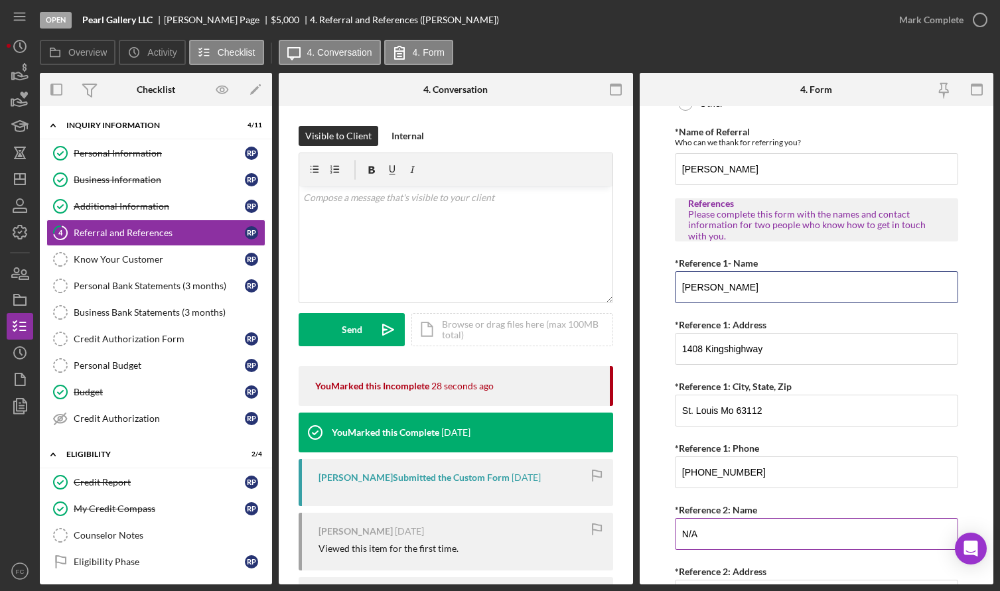
type input "[PERSON_NAME]"
click at [699, 539] on input "N/A" at bounding box center [816, 534] width 283 height 32
type input "N"
click at [720, 533] on input "*Reference 2: Name" at bounding box center [816, 534] width 283 height 32
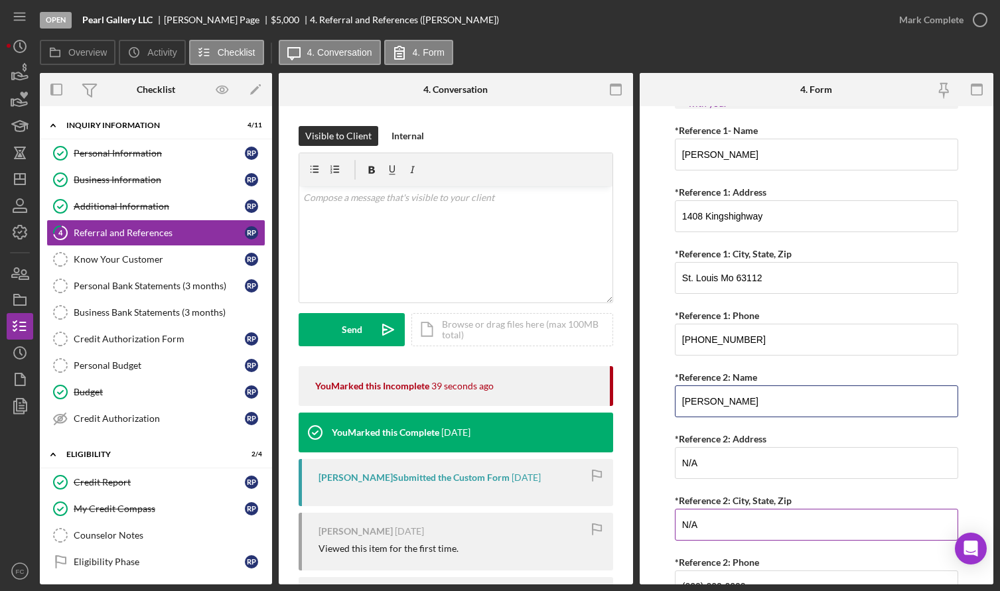
scroll to position [531, 0]
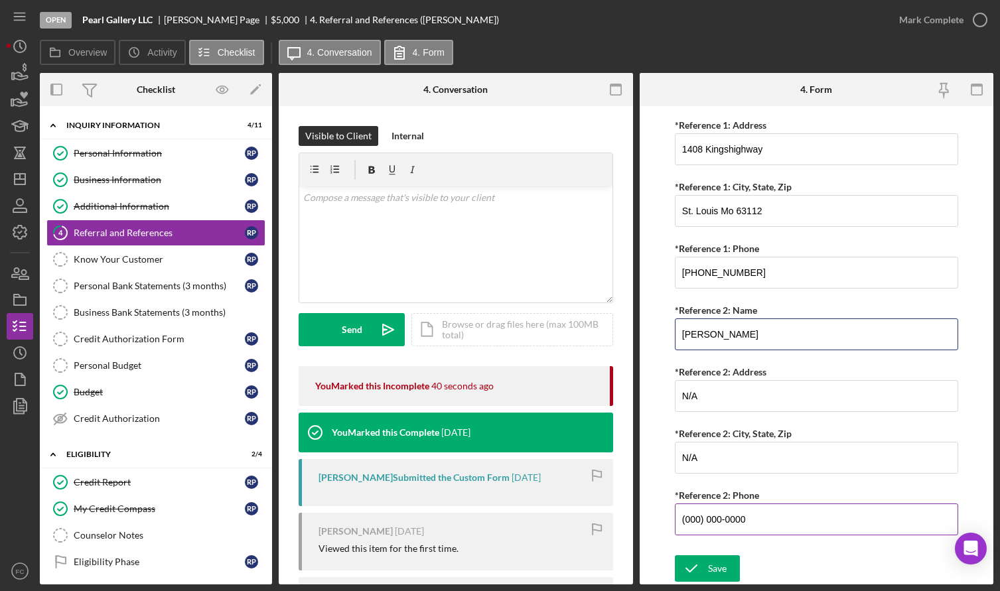
type input "[PERSON_NAME]"
click at [746, 511] on input "(000) 000-0000" at bounding box center [816, 519] width 283 height 32
type input "(0##) ###-####"
click at [712, 523] on input "*Reference 2: Phone" at bounding box center [816, 519] width 283 height 32
type input "[PHONE_NUMBER]"
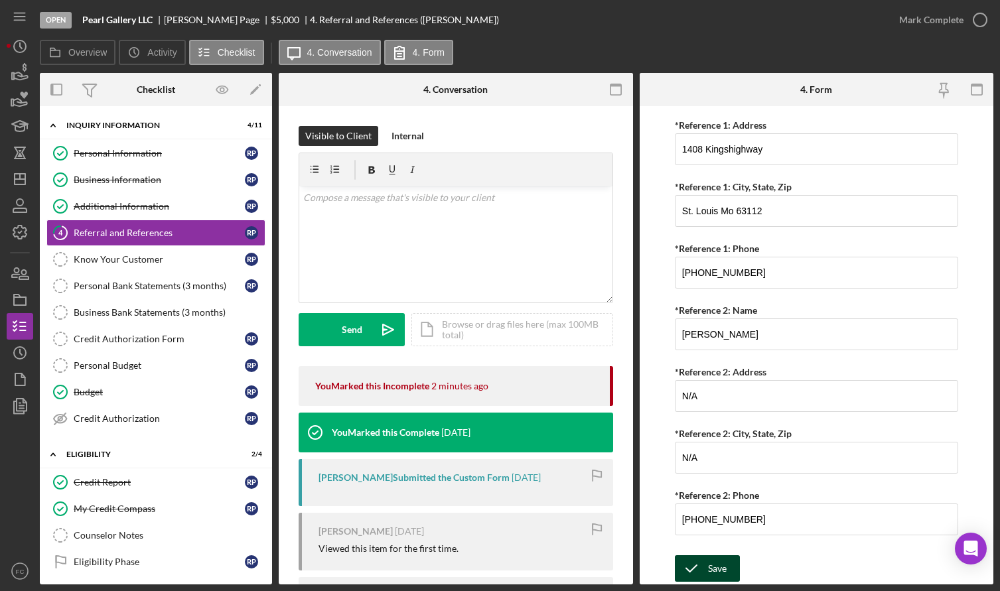
click at [723, 563] on div "Save" at bounding box center [717, 568] width 19 height 27
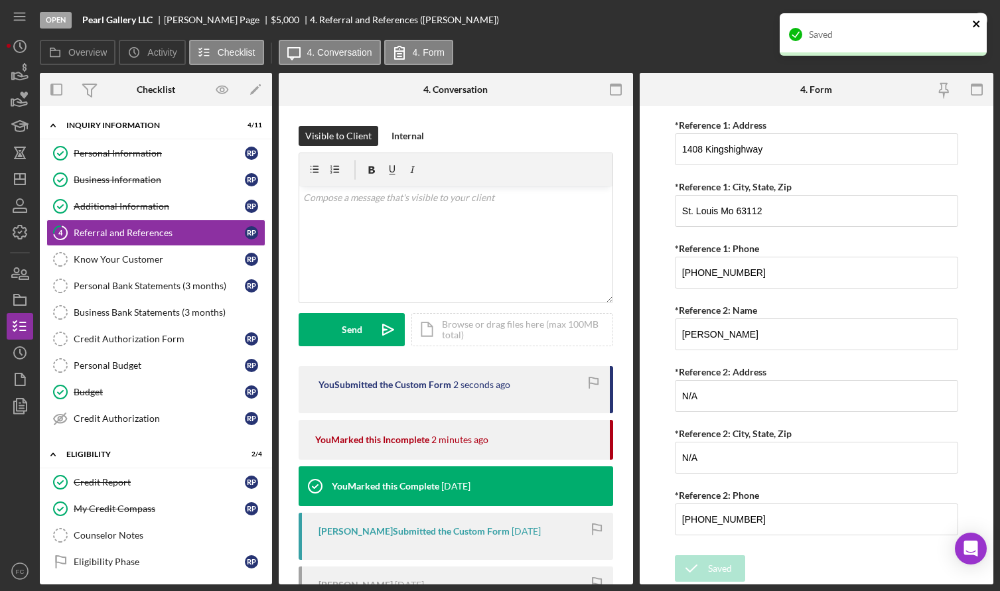
click at [975, 24] on icon "close" at bounding box center [975, 24] width 7 height 7
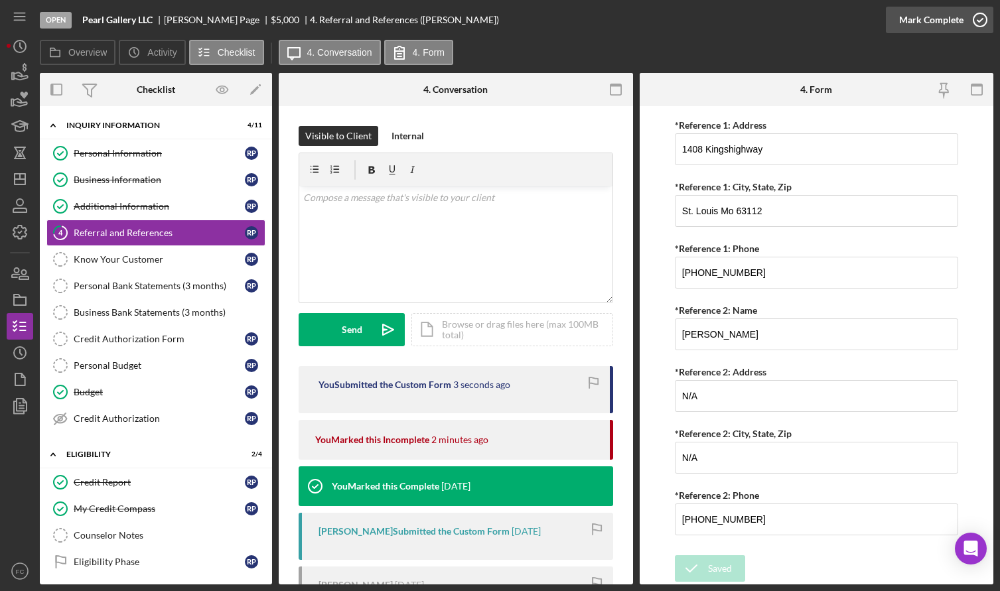
click at [984, 19] on icon "button" at bounding box center [979, 19] width 33 height 33
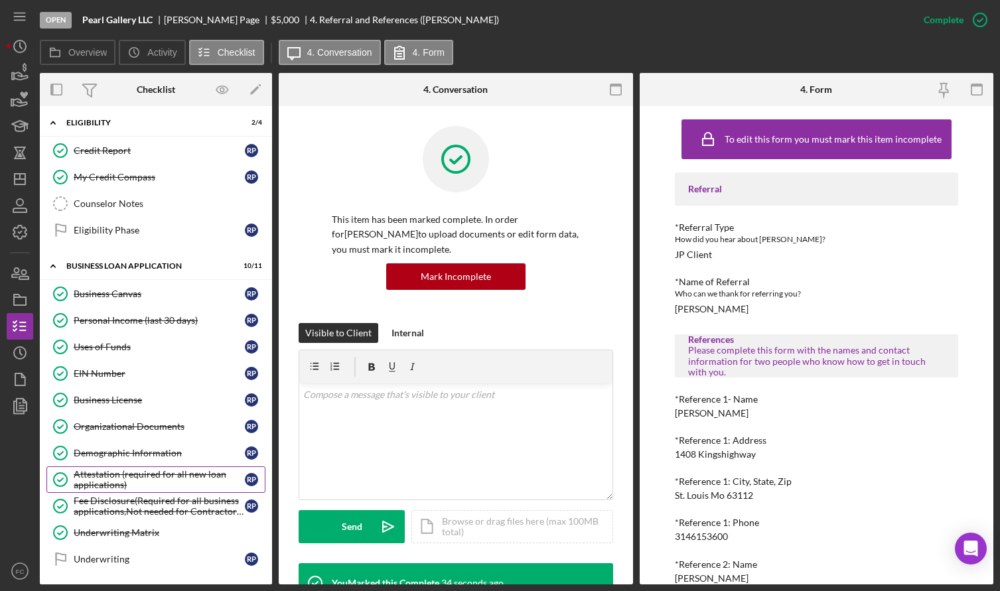
scroll to position [398, 0]
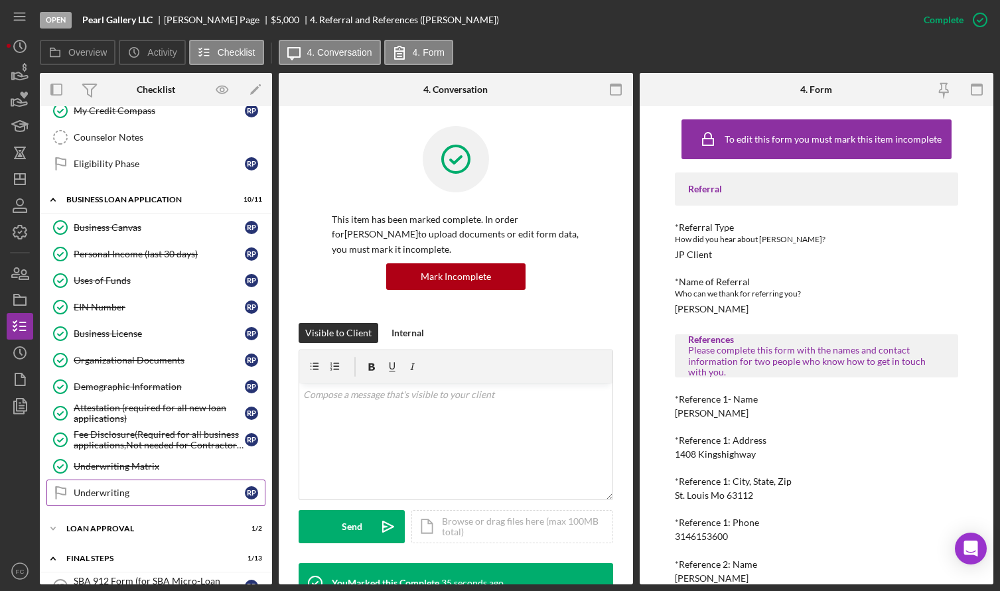
click at [119, 491] on div "Underwriting" at bounding box center [159, 492] width 171 height 11
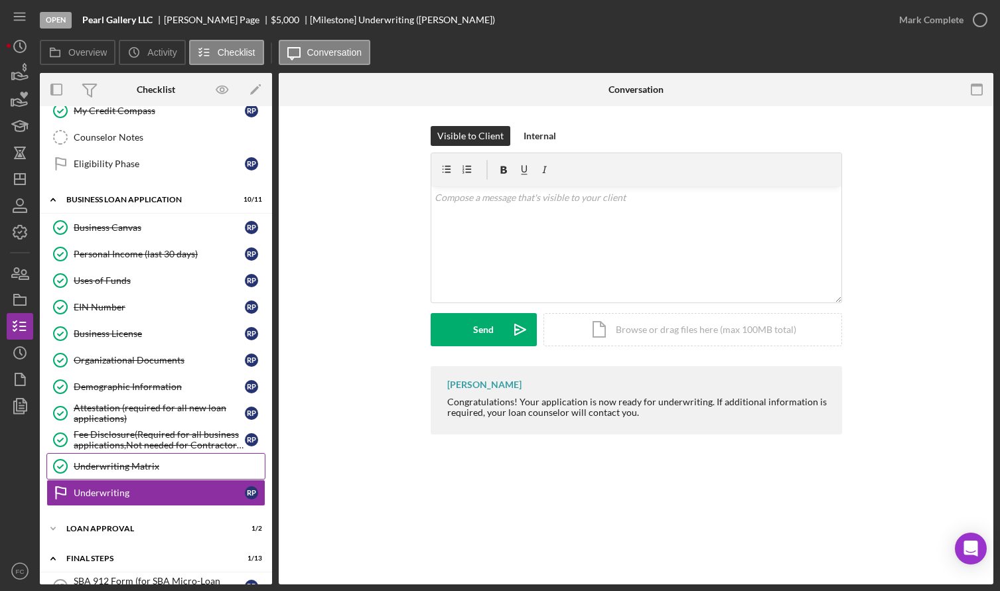
click at [129, 468] on div "Underwriting Matrix" at bounding box center [169, 466] width 191 height 11
